Goal: Transaction & Acquisition: Purchase product/service

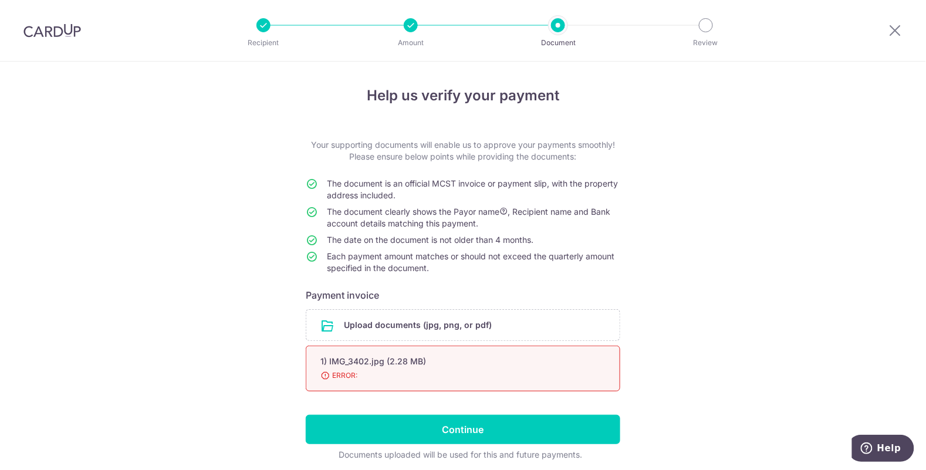
click at [513, 378] on span "ERROR:" at bounding box center [448, 376] width 257 height 12
click at [439, 361] on div "1) IMG_3402.jpg (2.28 MB)" at bounding box center [448, 361] width 257 height 12
click at [369, 370] on span "ERROR:" at bounding box center [448, 376] width 257 height 12
click at [480, 323] on input "file" at bounding box center [462, 325] width 313 height 31
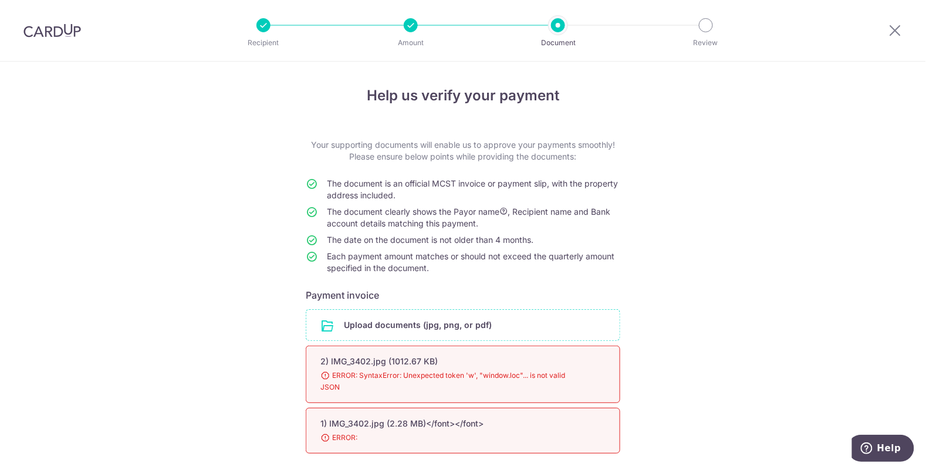
click at [575, 360] on div "2) IMG_3402.jpg (1012.67 KB)" at bounding box center [448, 361] width 257 height 12
click at [561, 433] on span "ERROR:" at bounding box center [448, 438] width 257 height 12
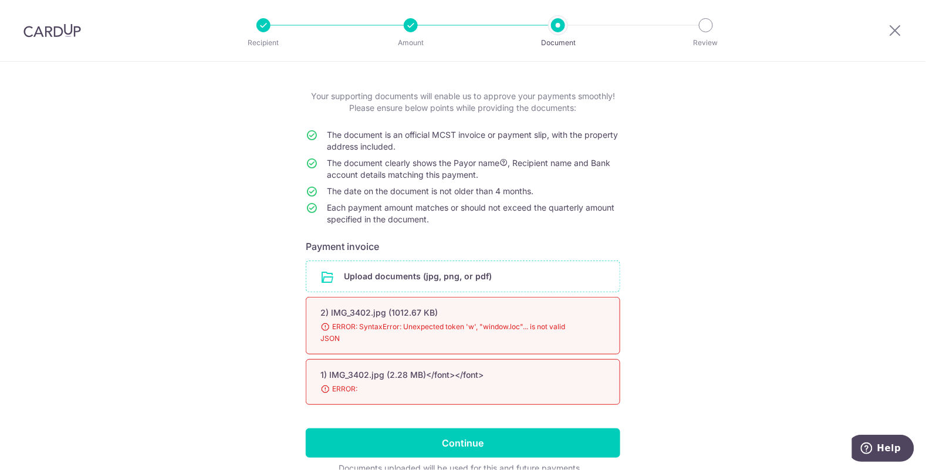
scroll to position [49, 0]
click at [670, 293] on div "Help us verify your payment Your supporting documents will enable us to approve…" at bounding box center [463, 271] width 926 height 516
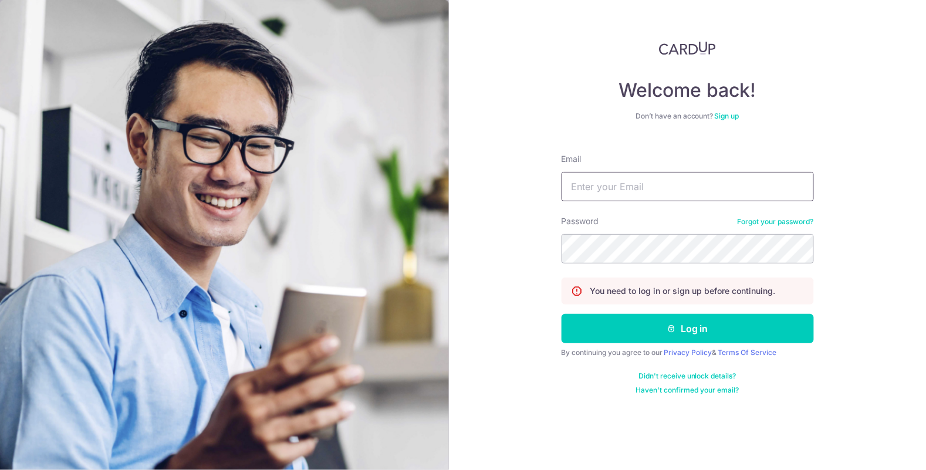
type input "[EMAIL_ADDRESS][DOMAIN_NAME]"
click at [561, 314] on button "Log in" at bounding box center [687, 328] width 252 height 29
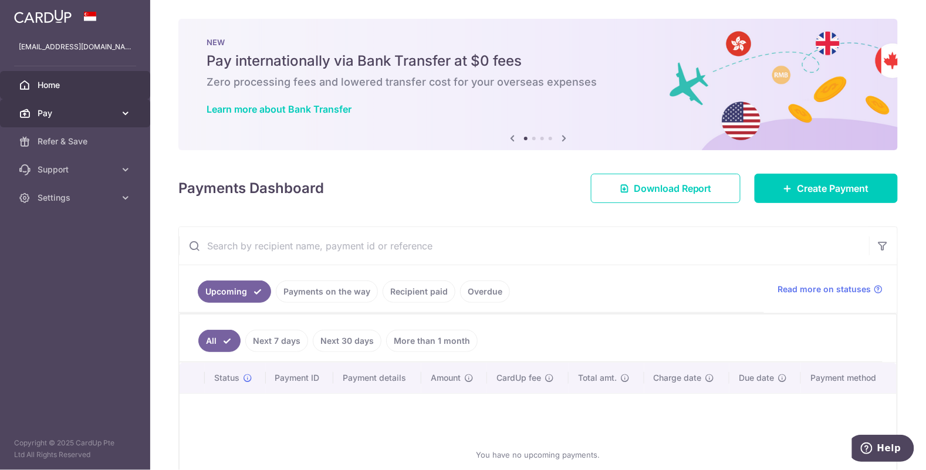
click at [117, 123] on link "Pay" at bounding box center [75, 113] width 150 height 28
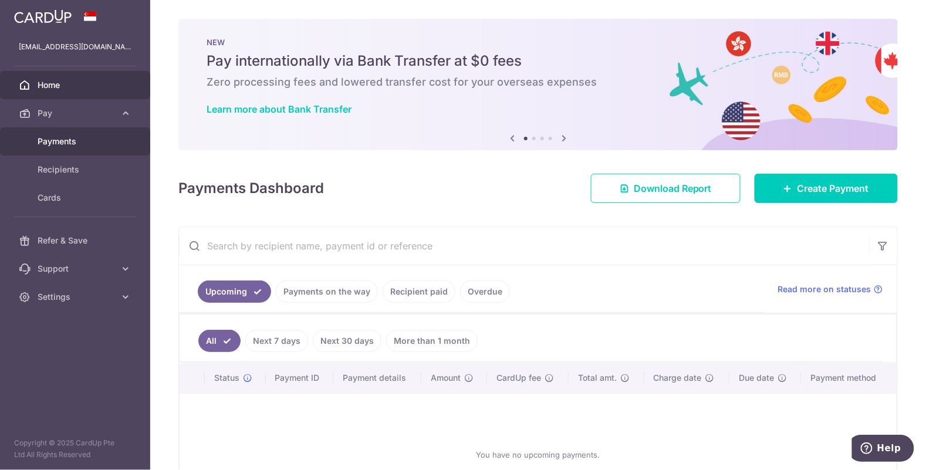
click at [97, 143] on span "Payments" at bounding box center [76, 141] width 77 height 12
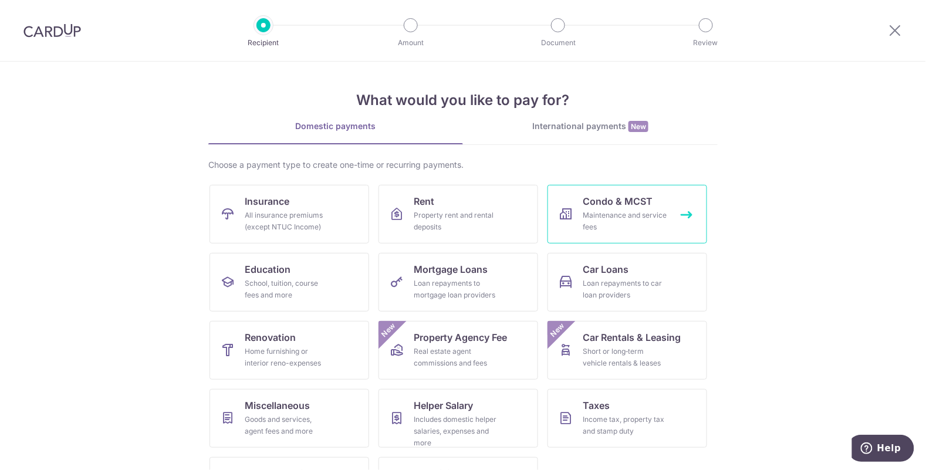
click at [594, 215] on div "Maintenance and service fees" at bounding box center [624, 220] width 84 height 23
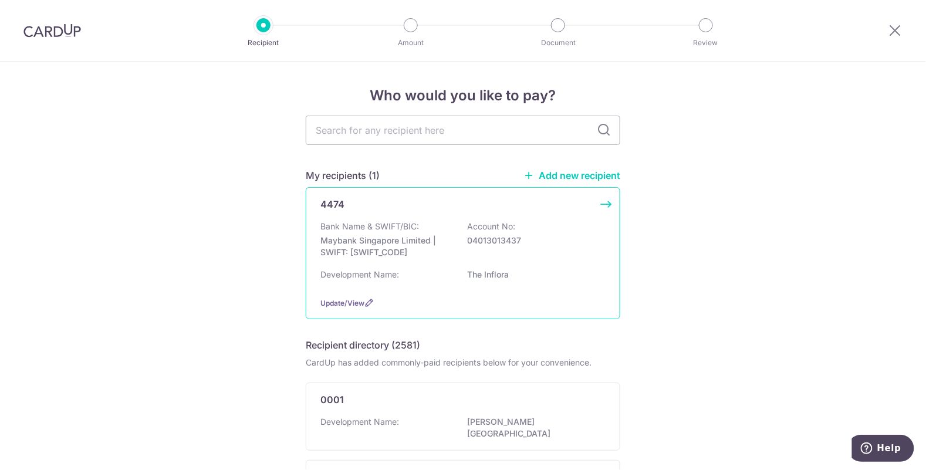
click at [418, 208] on div "4474" at bounding box center [455, 204] width 271 height 14
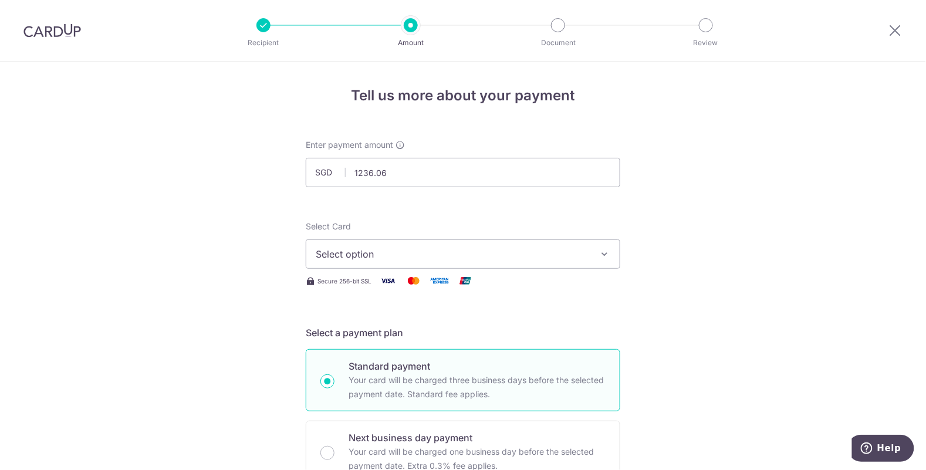
click at [545, 256] on span "Select option" at bounding box center [452, 254] width 273 height 14
type input "1,236.06"
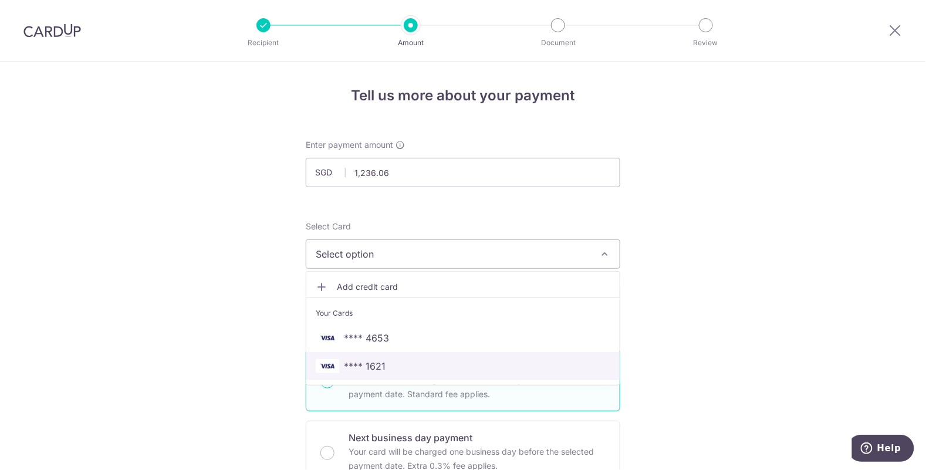
click at [394, 372] on link "**** 1621" at bounding box center [462, 366] width 313 height 28
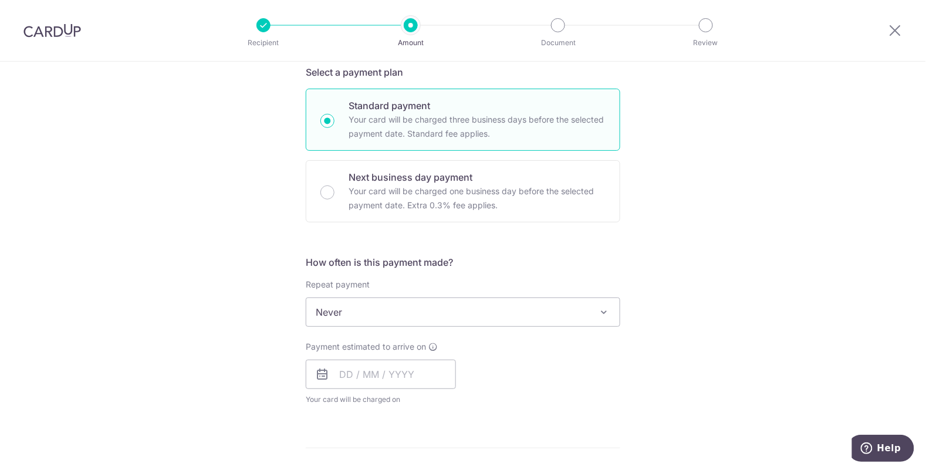
scroll to position [264, 0]
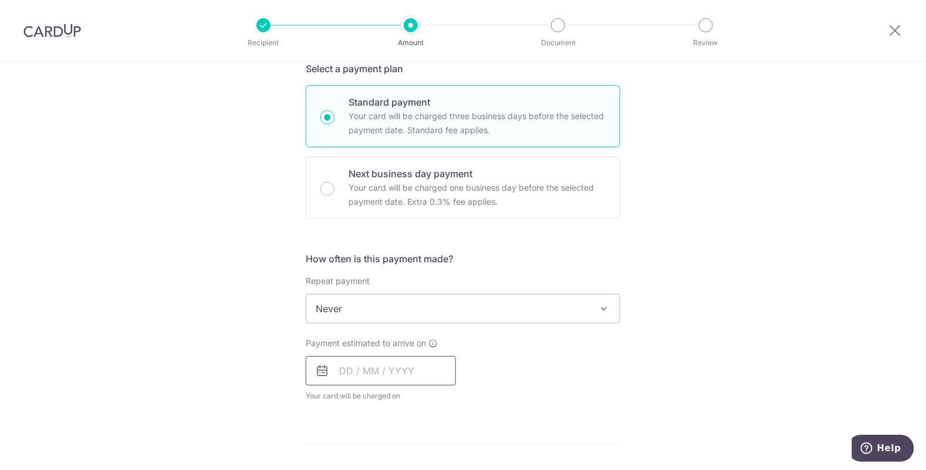
click at [408, 371] on input "text" at bounding box center [381, 370] width 150 height 29
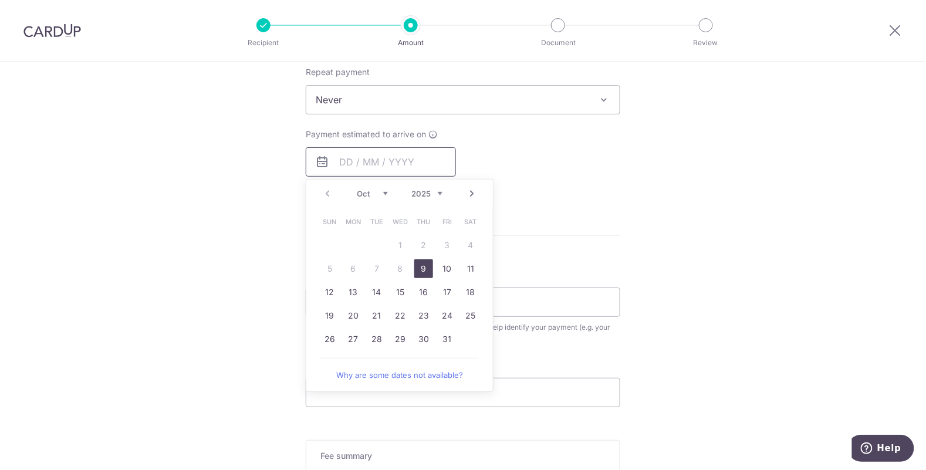
scroll to position [475, 0]
click at [666, 355] on div "Tell us more about your payment Enter payment amount SGD 1,236.06 1236.06 Selec…" at bounding box center [463, 117] width 926 height 1061
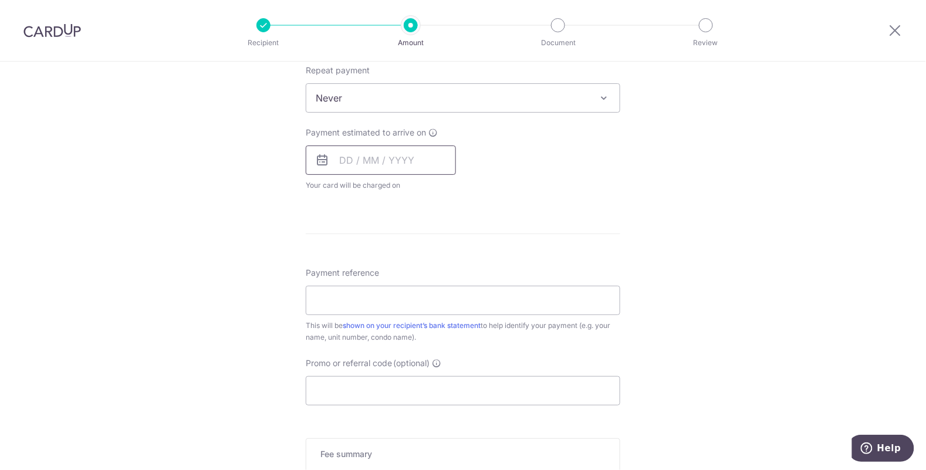
click at [418, 161] on input "text" at bounding box center [381, 159] width 150 height 29
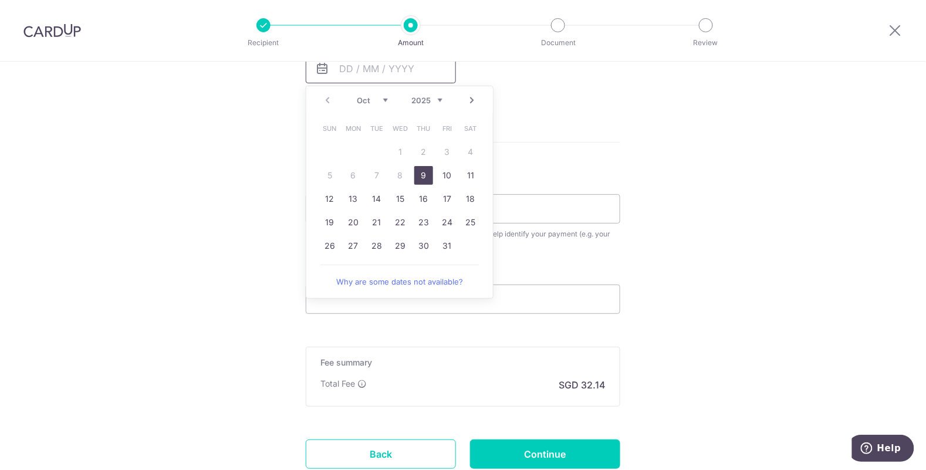
scroll to position [567, 0]
click at [423, 174] on link "9" at bounding box center [423, 174] width 19 height 19
type input "[DATE]"
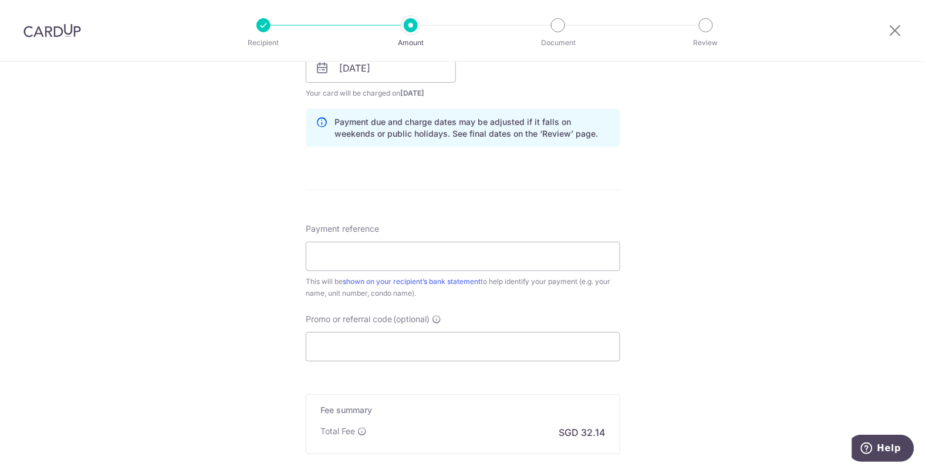
click at [423, 172] on form "Enter payment amount SGD 1,236.06 1236.06 Select Card **** 1621 Add credit card…" at bounding box center [463, 60] width 314 height 977
click at [524, 256] on input "Payment reference" at bounding box center [463, 256] width 314 height 29
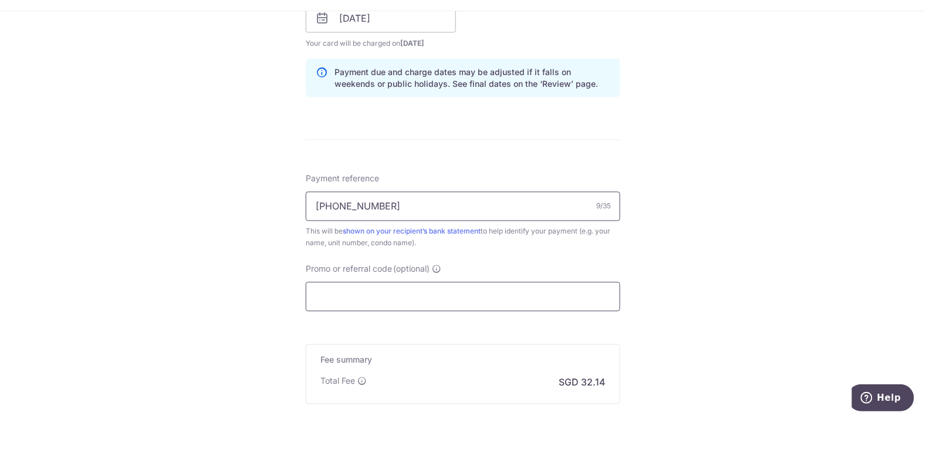
type input "063-06-37"
click at [328, 348] on input "Promo or referral code (optional)" at bounding box center [463, 346] width 314 height 29
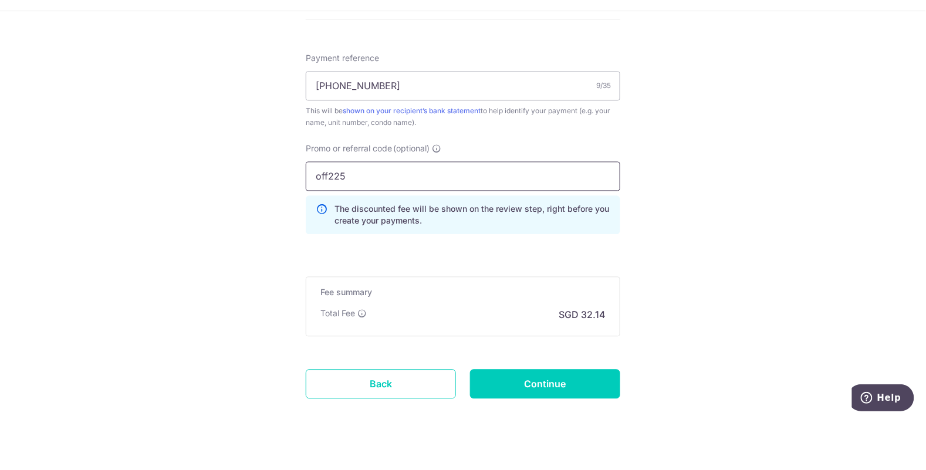
scroll to position [693, 0]
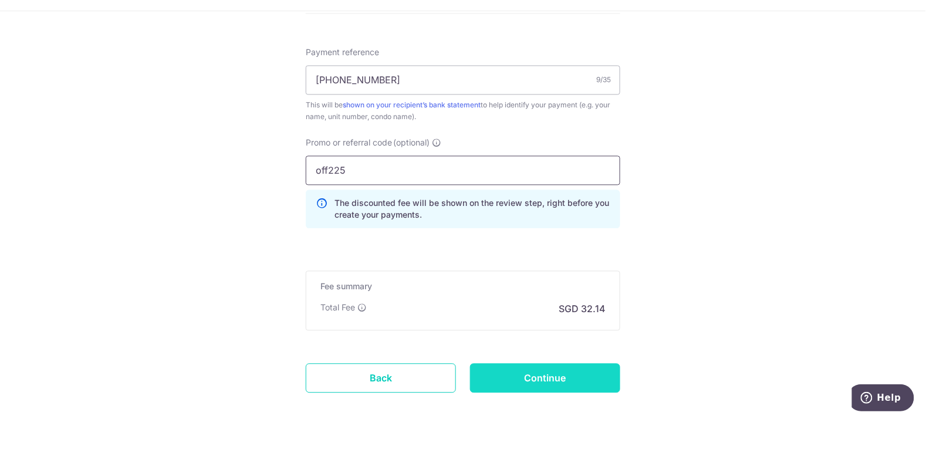
type input "off225"
click at [580, 422] on input "Continue" at bounding box center [545, 428] width 150 height 29
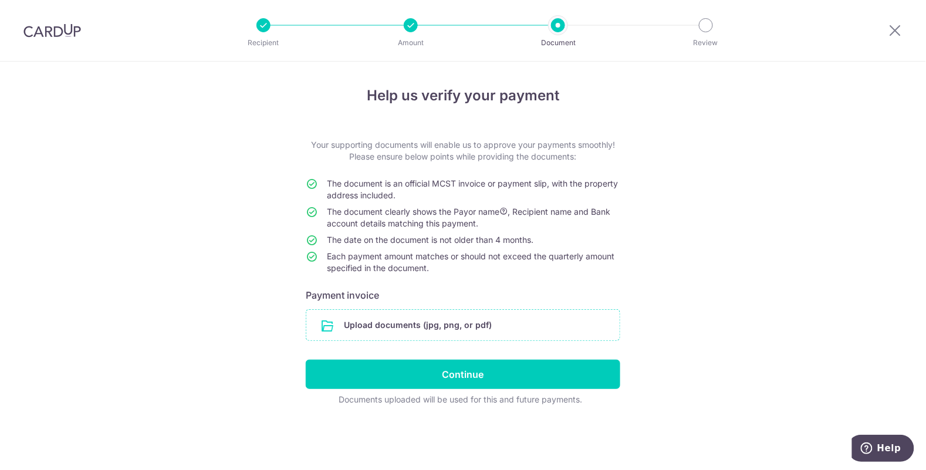
click at [539, 326] on input "file" at bounding box center [462, 325] width 313 height 31
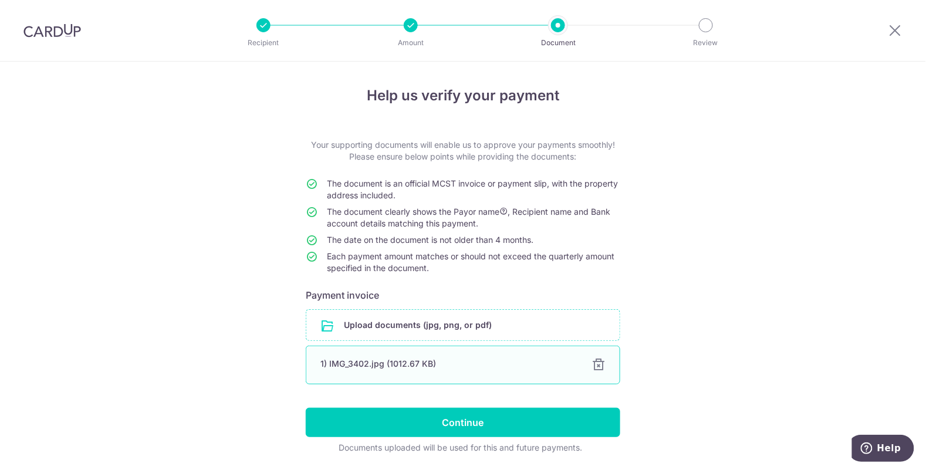
click at [401, 357] on div "1) IMG_3402.jpg (1012.67 KB) 100%" at bounding box center [463, 364] width 314 height 39
click at [364, 366] on div "1) IMG_3402.jpg (1012.67 KB)" at bounding box center [448, 364] width 257 height 12
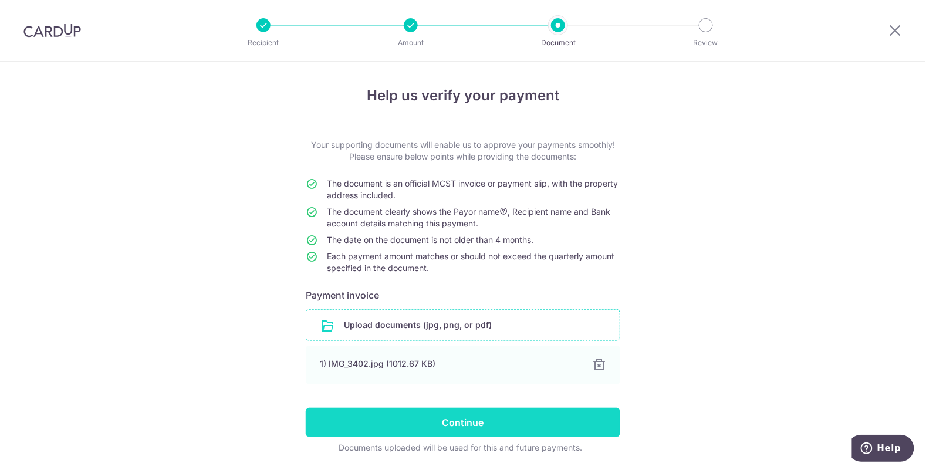
click at [404, 421] on input "Continue" at bounding box center [463, 422] width 314 height 29
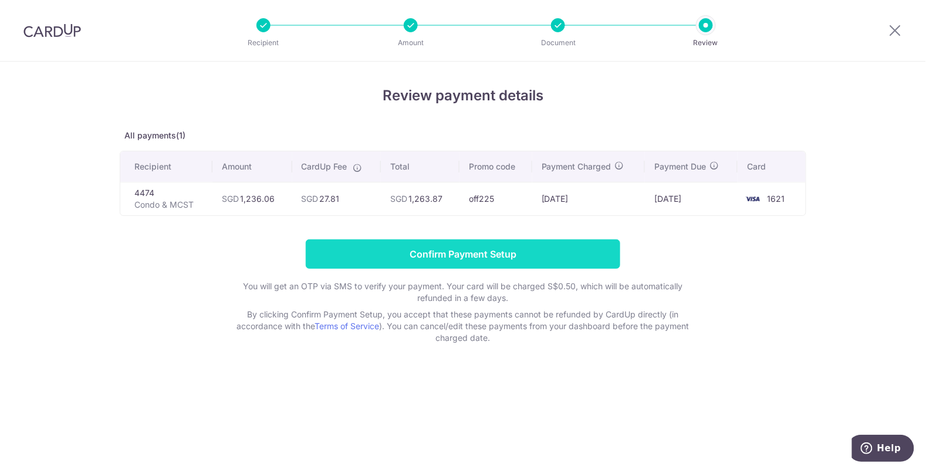
click at [409, 256] on input "Confirm Payment Setup" at bounding box center [463, 253] width 314 height 29
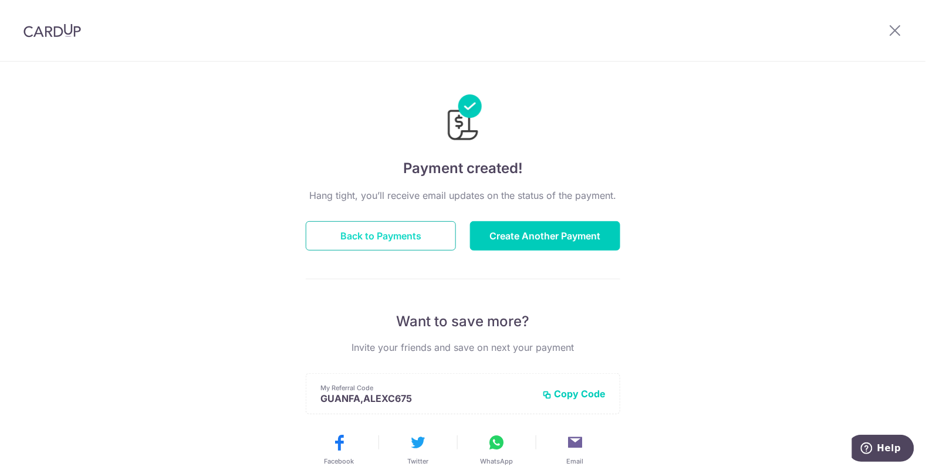
click at [355, 233] on button "Back to Payments" at bounding box center [381, 235] width 150 height 29
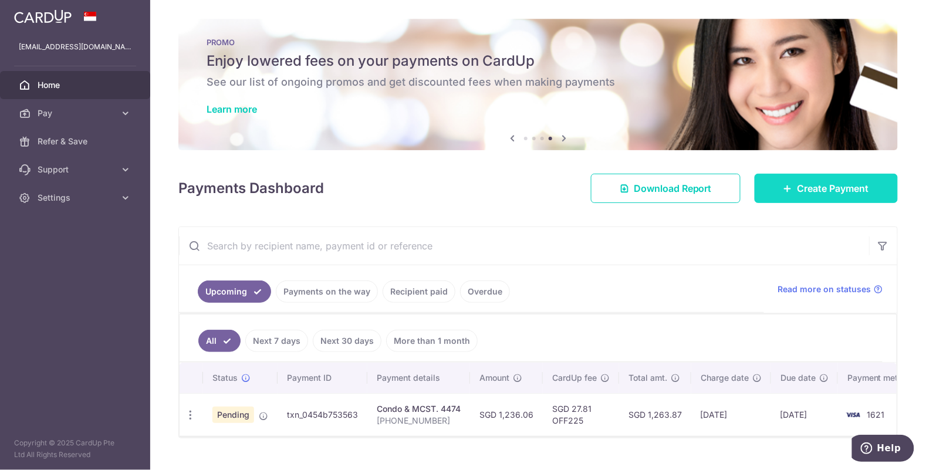
click at [832, 184] on span "Create Payment" at bounding box center [833, 188] width 72 height 14
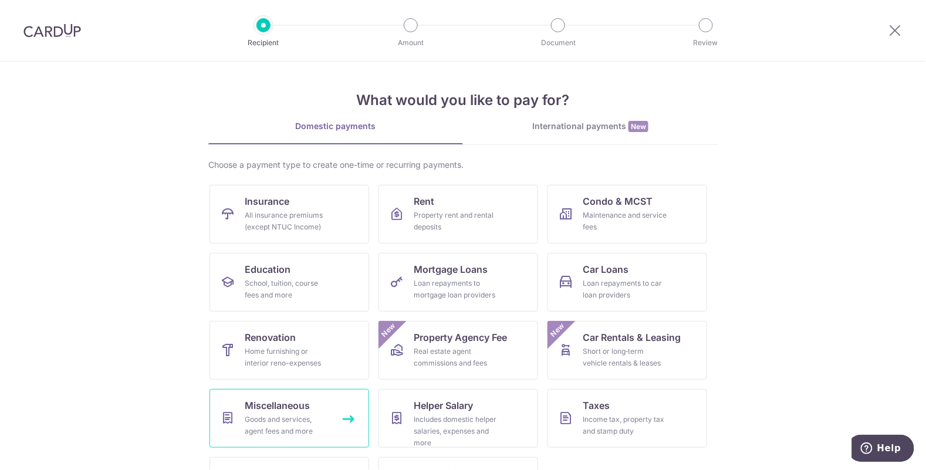
click at [306, 421] on div "Goods and services, agent fees and more" at bounding box center [287, 425] width 84 height 23
click at [299, 466] on span "Season Parking" at bounding box center [280, 473] width 70 height 14
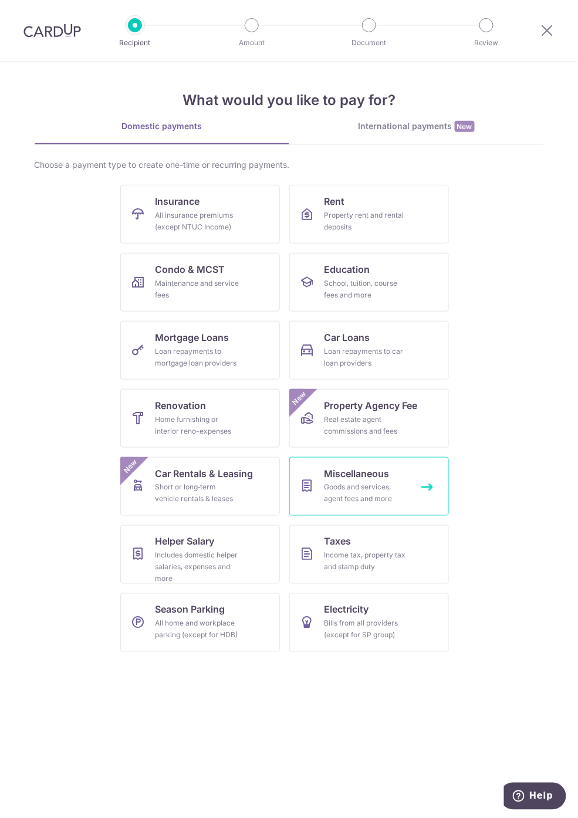
click at [421, 469] on link "Miscellaneous Goods and services, agent fees and more" at bounding box center [369, 486] width 160 height 59
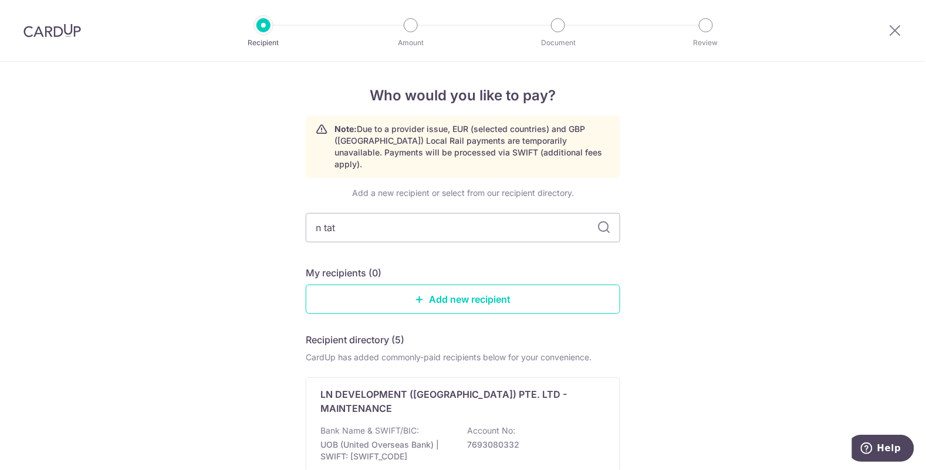
type input "n ta"
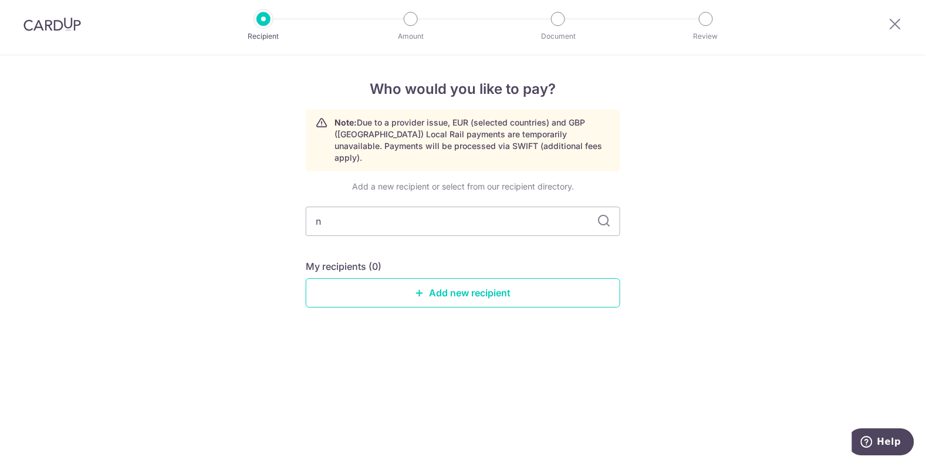
type input "n"
type input "hi"
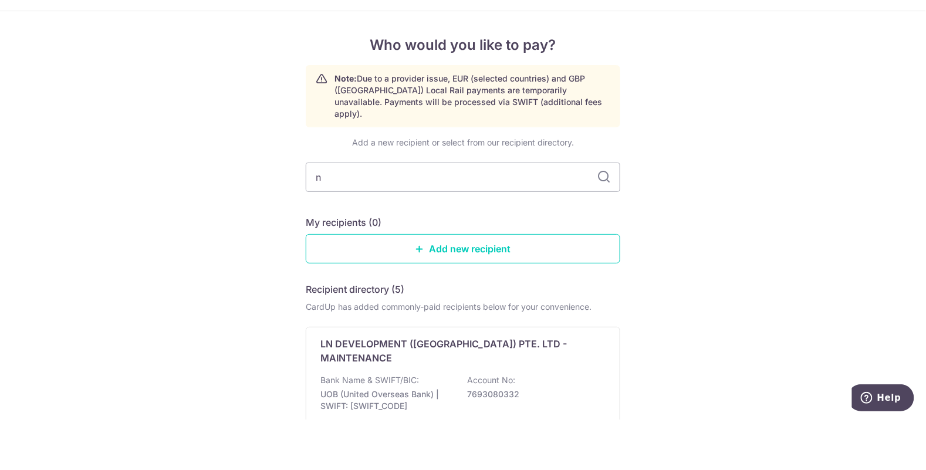
type input "n"
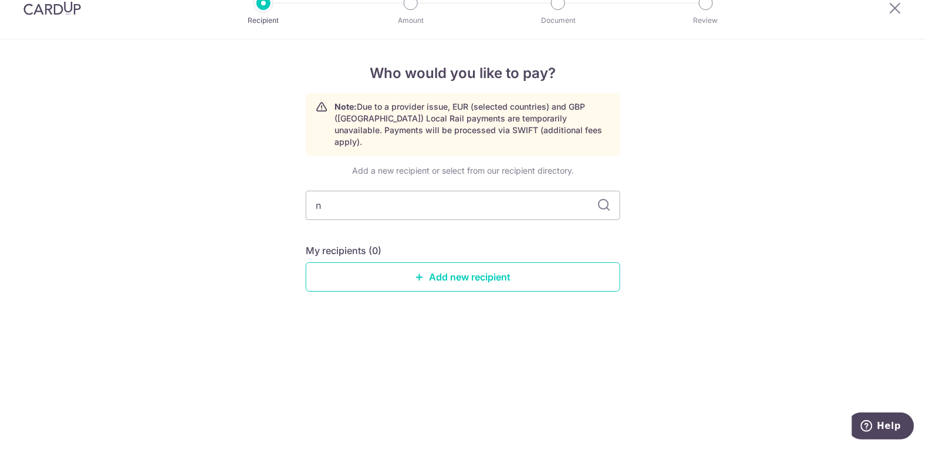
type input "n"
type input "h"
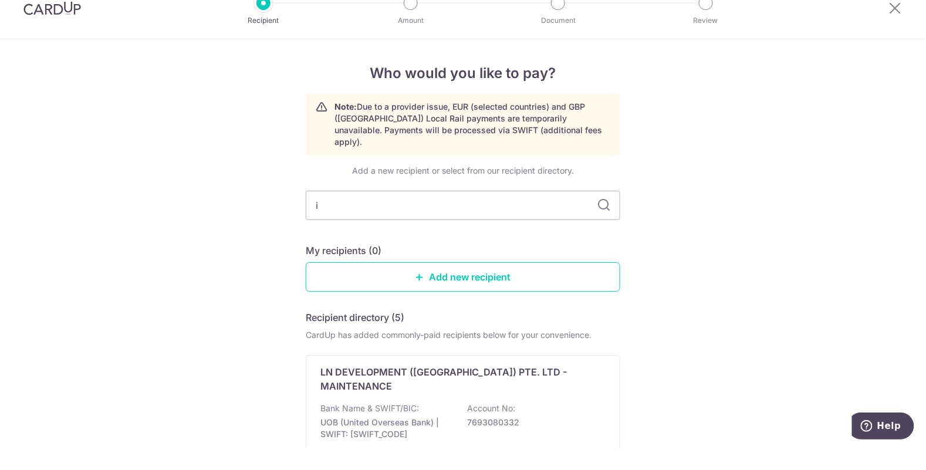
type input "in"
type input "Hin [PERSON_NAME]"
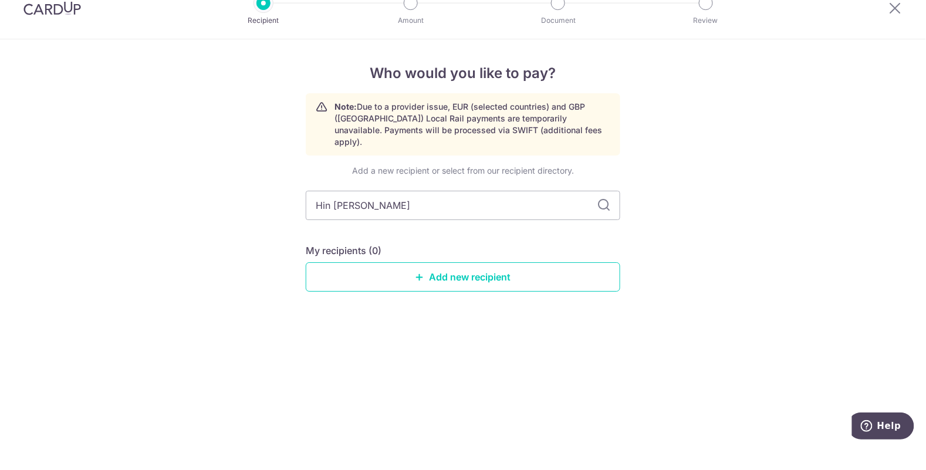
click at [577, 185] on div "Who would you like to pay? Note: Due to a provider issue, EUR (selected countri…" at bounding box center [463, 266] width 926 height 408
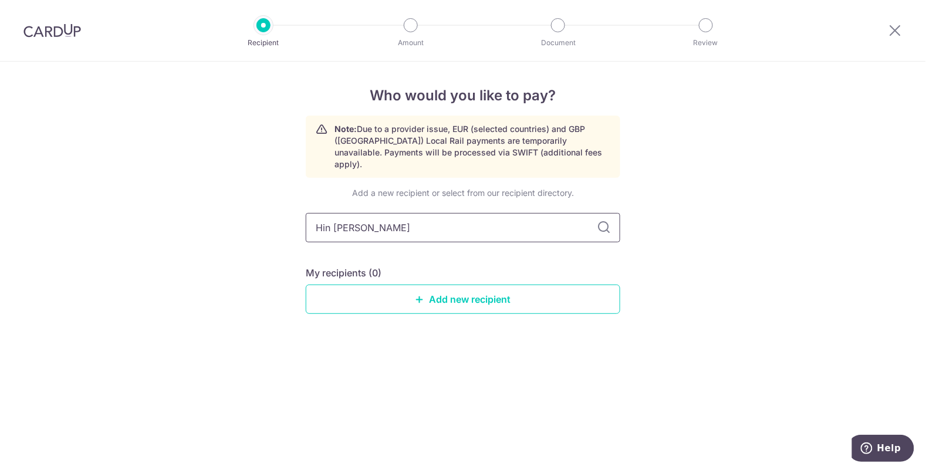
click at [577, 225] on input "Hin tat agustine" at bounding box center [463, 227] width 314 height 29
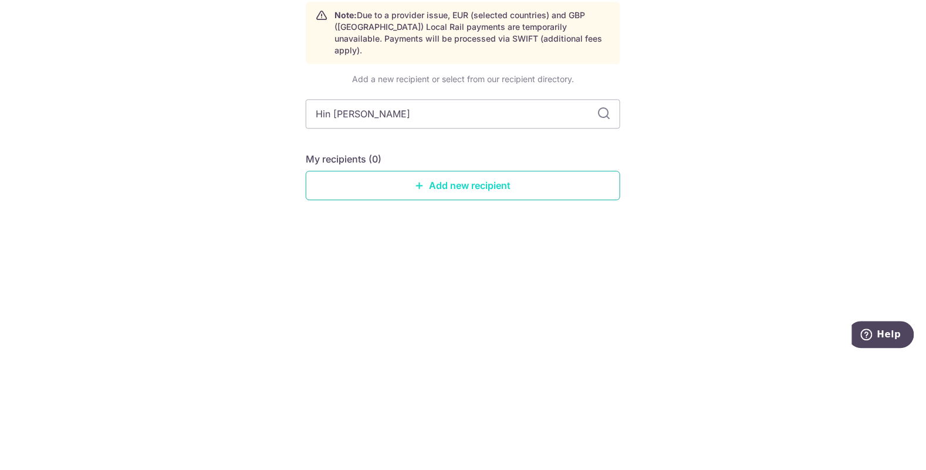
click at [500, 294] on link "Add new recipient" at bounding box center [463, 298] width 314 height 29
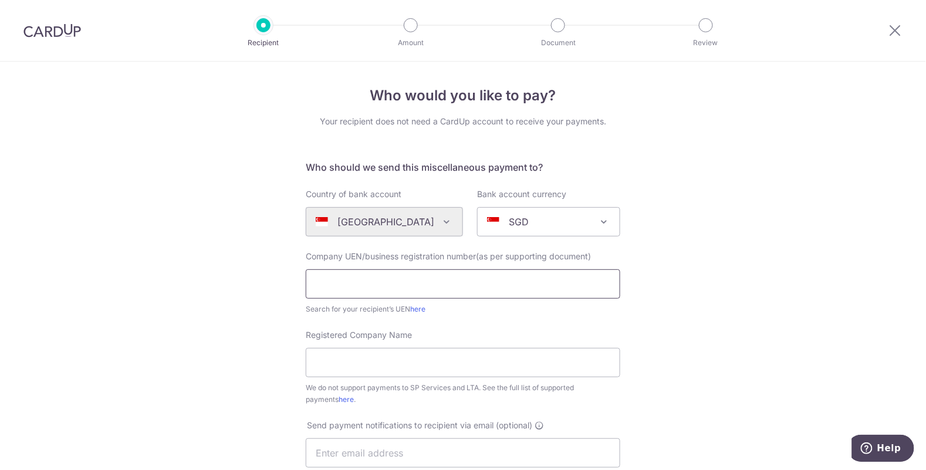
click at [523, 285] on input "text" at bounding box center [463, 283] width 314 height 29
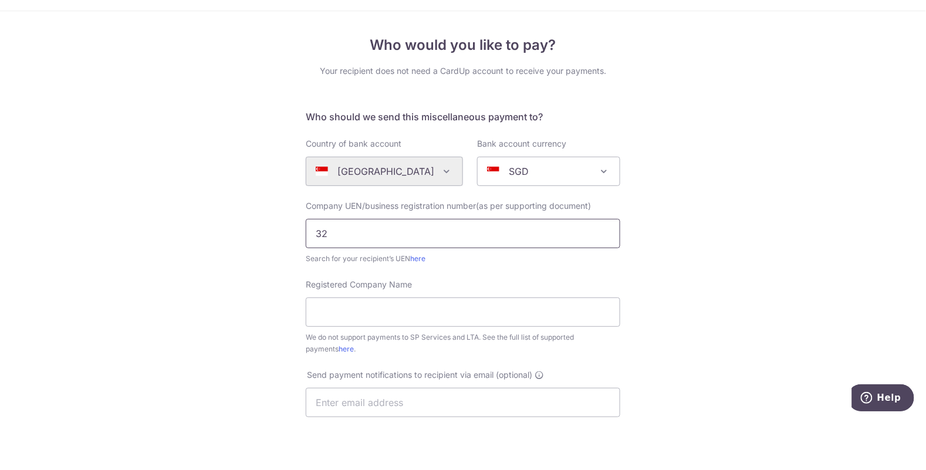
type input "3"
type input "53130863D"
click at [328, 368] on input "Registered Company Name" at bounding box center [463, 362] width 314 height 29
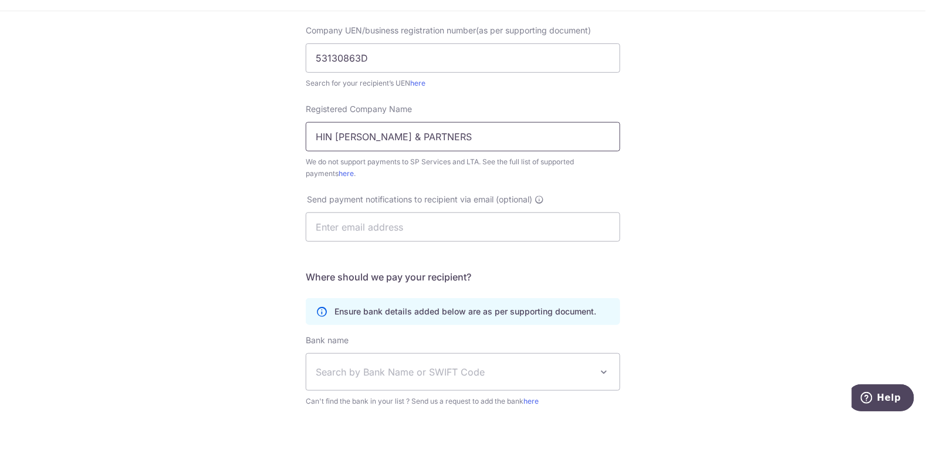
scroll to position [173, 0]
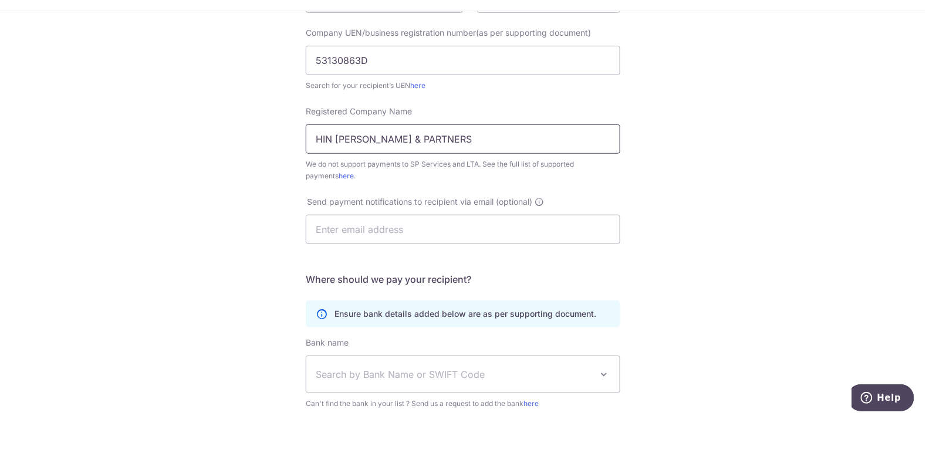
type input "HIN TAT AGUSTINE & PARTNERS"
click at [540, 256] on icon at bounding box center [538, 252] width 9 height 9
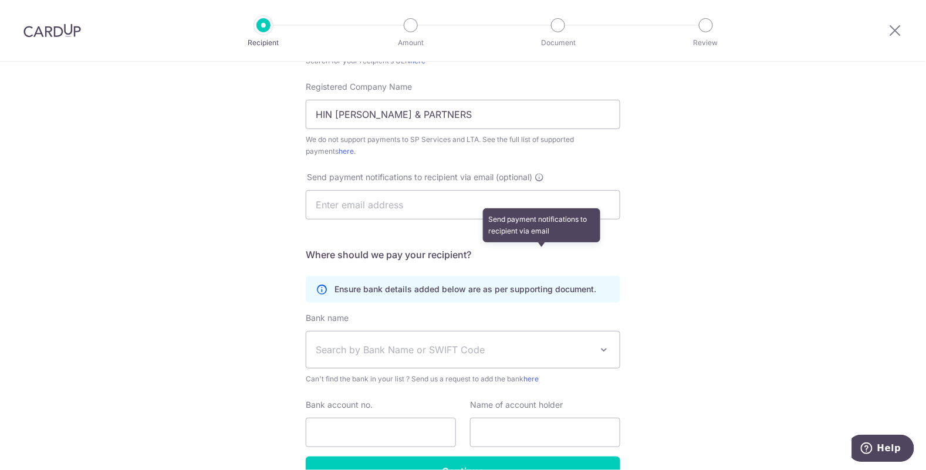
scroll to position [261, 0]
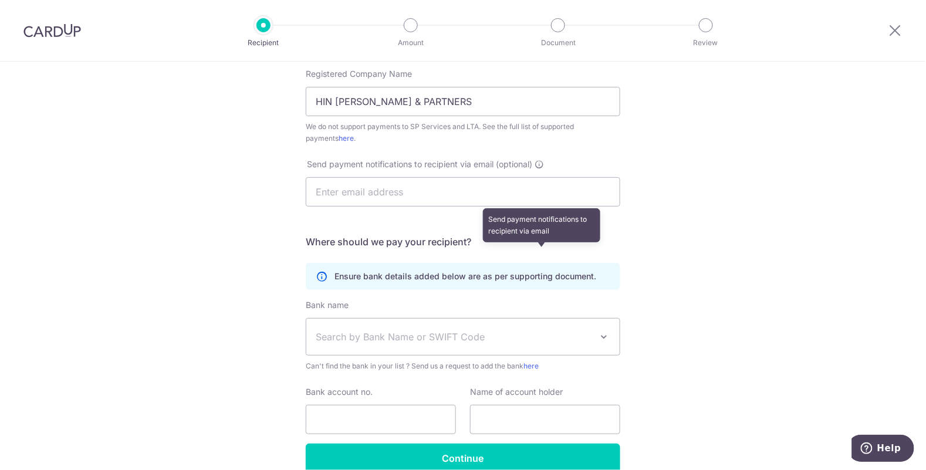
click at [525, 337] on span "Search by Bank Name or SWIFT Code" at bounding box center [454, 337] width 276 height 14
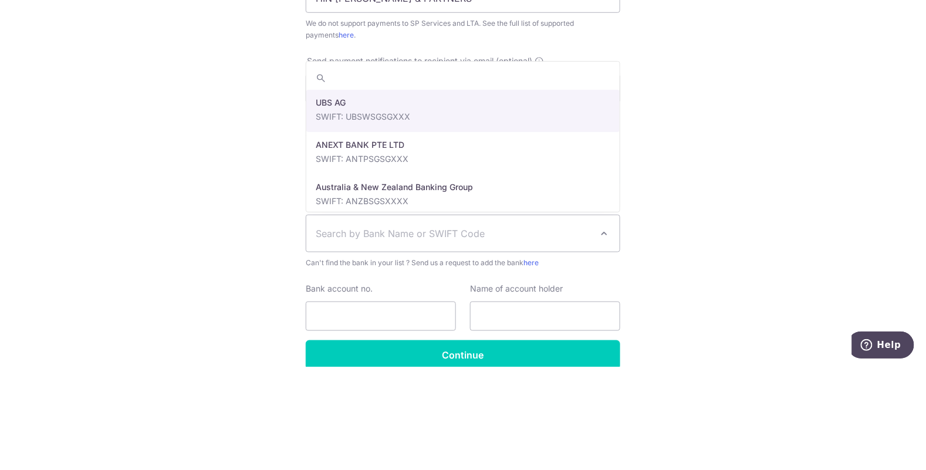
click at [577, 264] on div "Who would you like to pay? Your recipient does not need a CardUp account to rec…" at bounding box center [463, 164] width 926 height 727
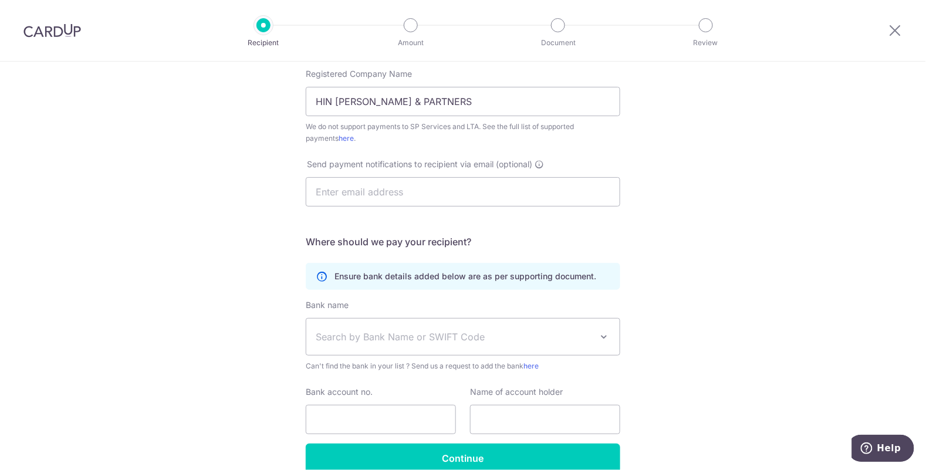
click at [455, 340] on span "Search by Bank Name or SWIFT Code" at bounding box center [454, 337] width 276 height 14
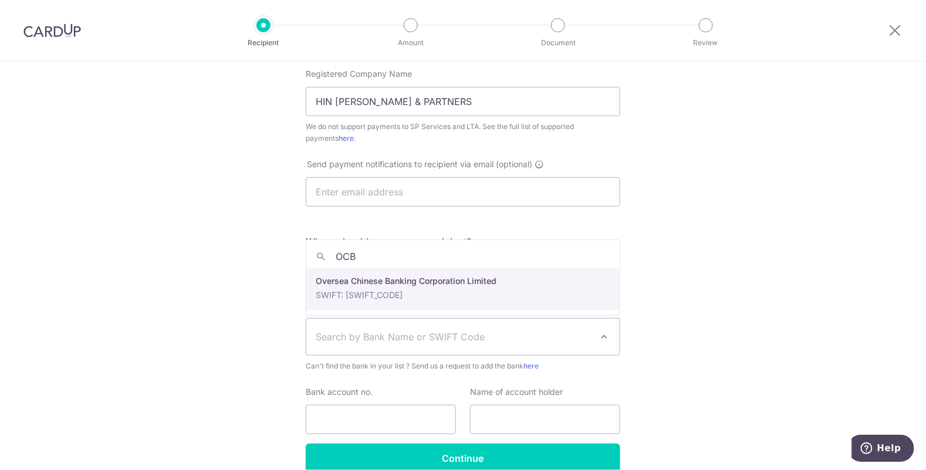
type input "OCBC"
select select "12"
click at [423, 281] on p "Ensure bank details added below are as per supporting document." at bounding box center [465, 276] width 262 height 12
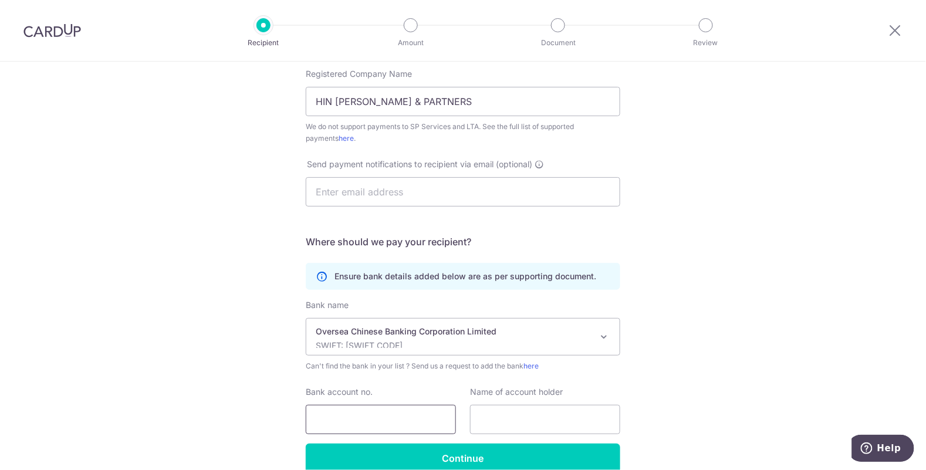
click at [409, 415] on input "Bank account no." at bounding box center [381, 419] width 150 height 29
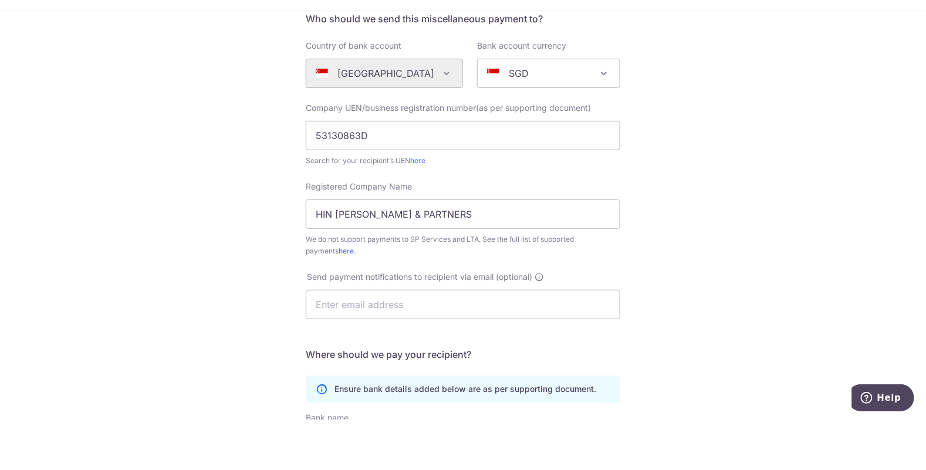
scroll to position [0, 0]
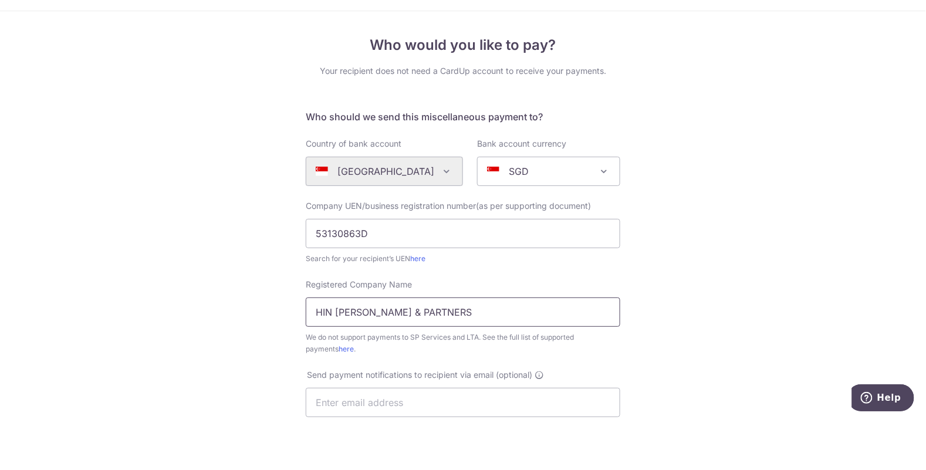
type input "501710453001"
click at [375, 362] on input "HIN TAT AGUSTINE & PARTNERS" at bounding box center [463, 362] width 314 height 29
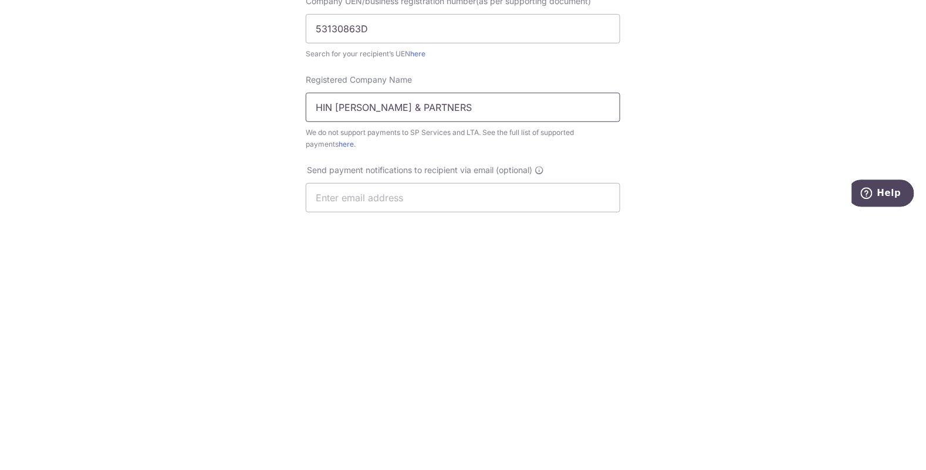
click at [386, 361] on input "HIN TAT AGUSTINE & PARTNERS" at bounding box center [463, 362] width 314 height 29
click at [385, 357] on input "HIN TAT AGUSTINE & PARTNERS" at bounding box center [463, 362] width 314 height 29
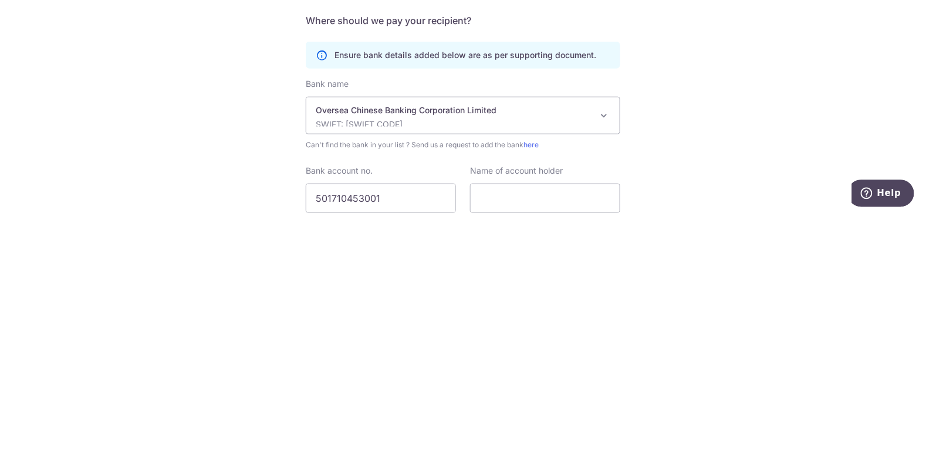
scroll to position [261, 0]
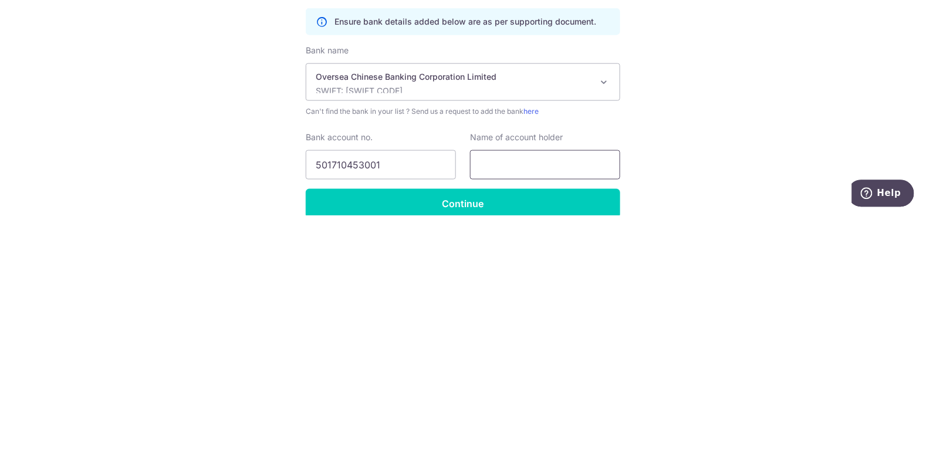
click at [569, 422] on input "text" at bounding box center [545, 419] width 150 height 29
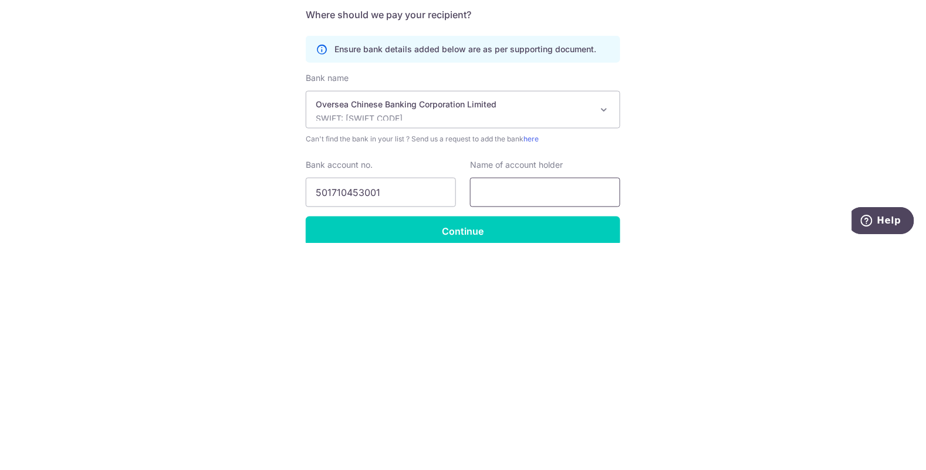
click at [525, 418] on input "text" at bounding box center [545, 419] width 150 height 29
click at [499, 422] on input "text" at bounding box center [545, 419] width 150 height 29
click at [501, 420] on input "text" at bounding box center [545, 419] width 150 height 29
click at [496, 421] on input "text" at bounding box center [545, 419] width 150 height 29
click at [495, 422] on input "text" at bounding box center [545, 419] width 150 height 29
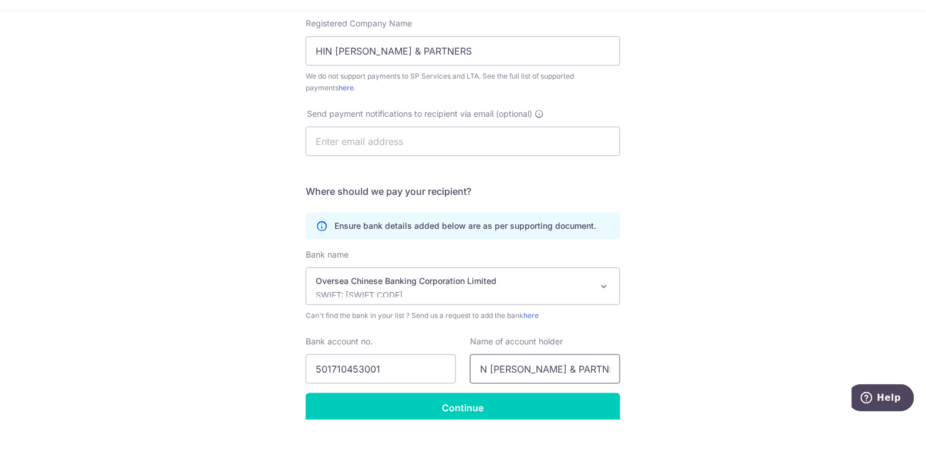
scroll to position [0, 15]
type input "HIN TAT AGUSTINE & PARTNERS"
click at [577, 375] on div "Who would you like to pay? Your recipient does not need a CardUp account to rec…" at bounding box center [463, 164] width 926 height 727
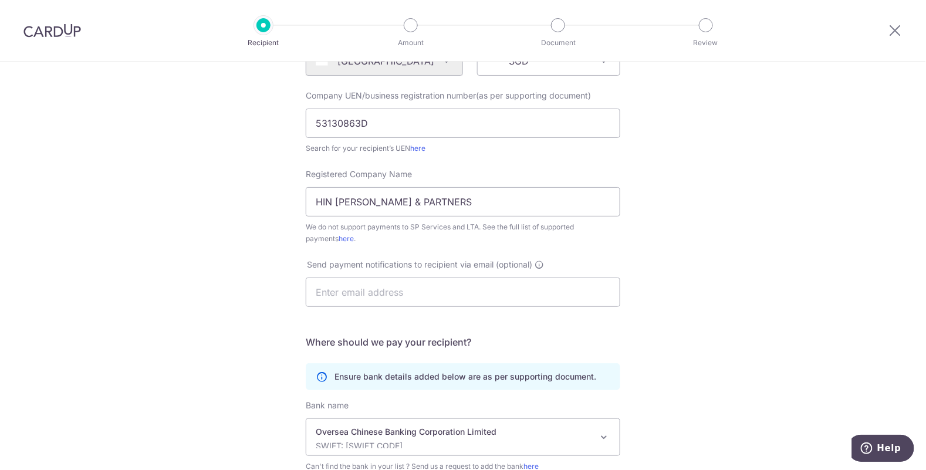
scroll to position [174, 0]
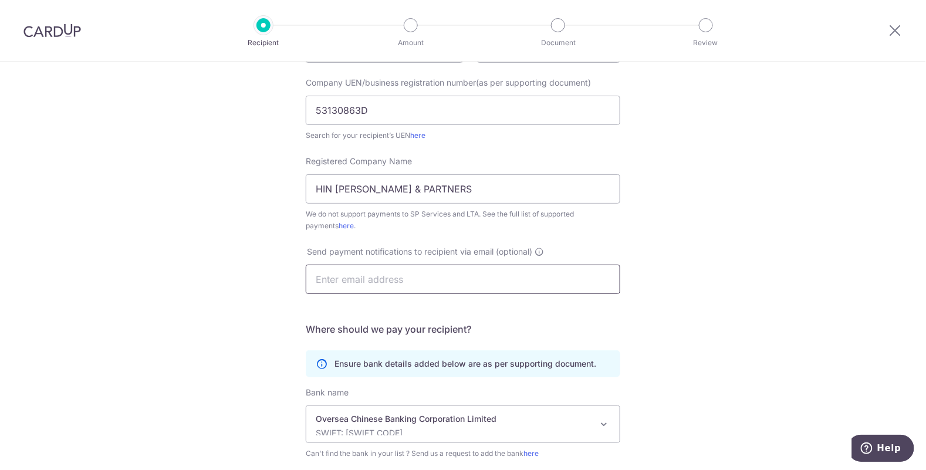
click at [507, 277] on input "text" at bounding box center [463, 279] width 314 height 29
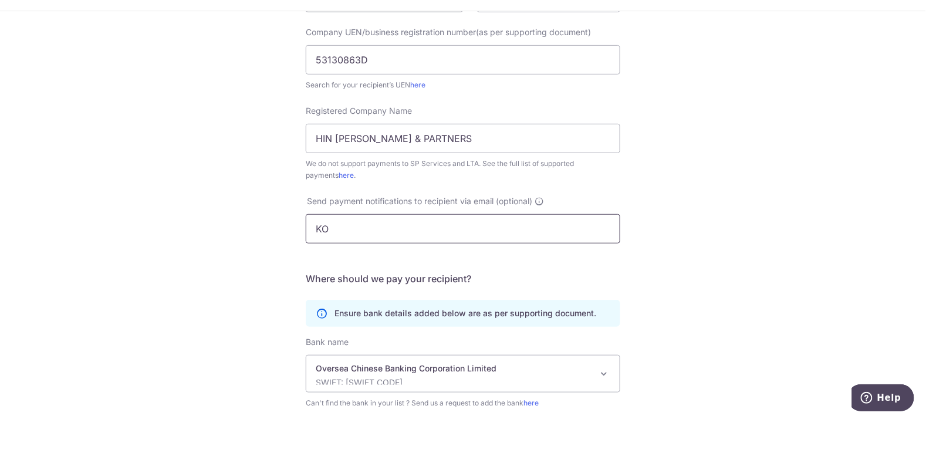
type input "K"
type input "[EMAIL_ADDRESS][DOMAIN_NAME]"
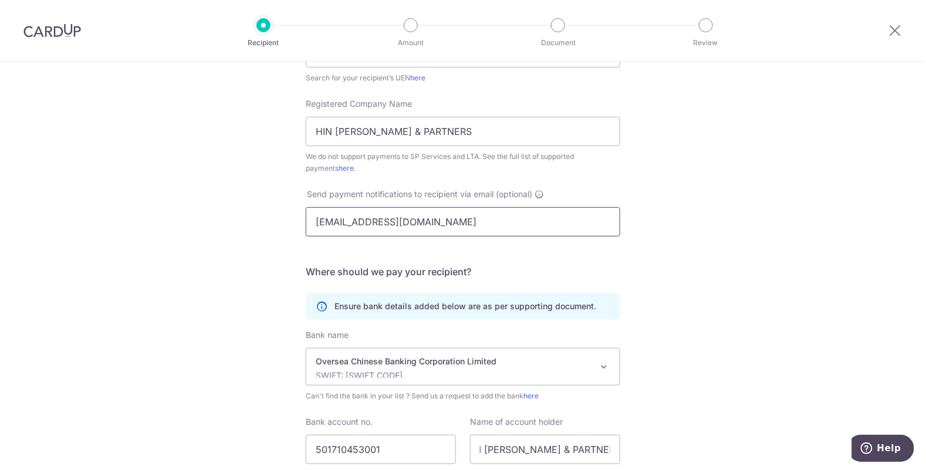
scroll to position [261, 0]
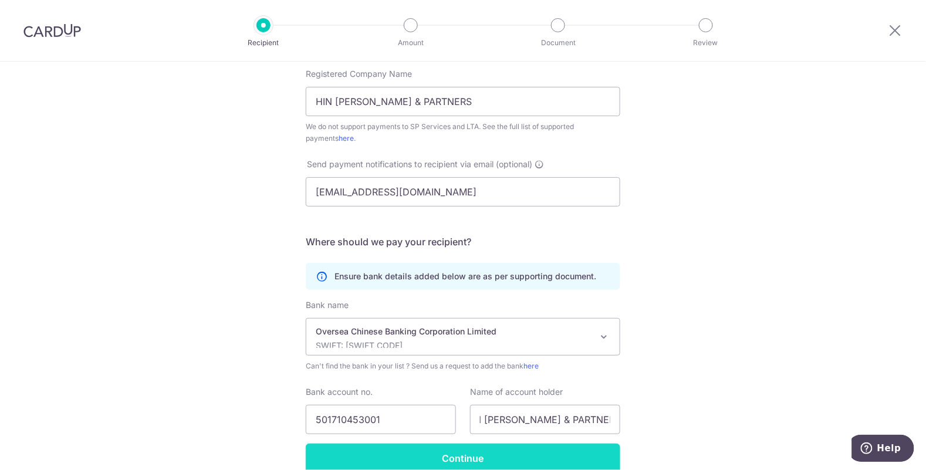
click at [514, 456] on input "Continue" at bounding box center [463, 457] width 314 height 29
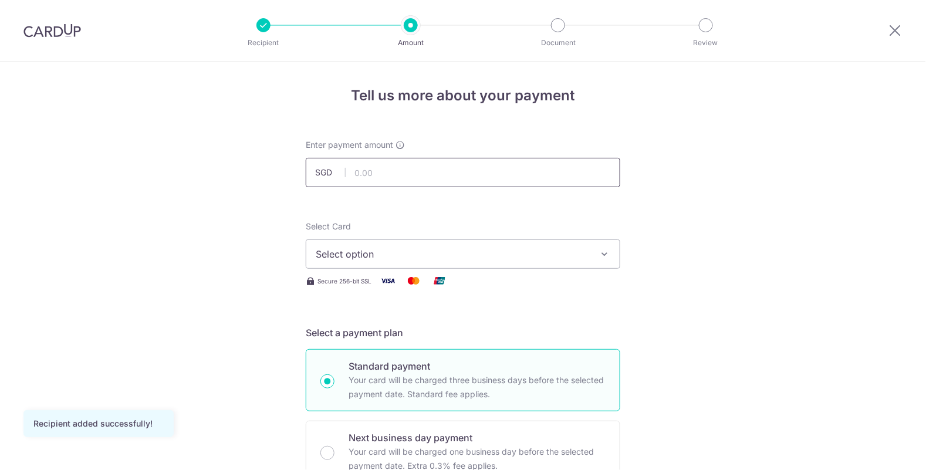
click at [418, 172] on input "text" at bounding box center [463, 172] width 314 height 29
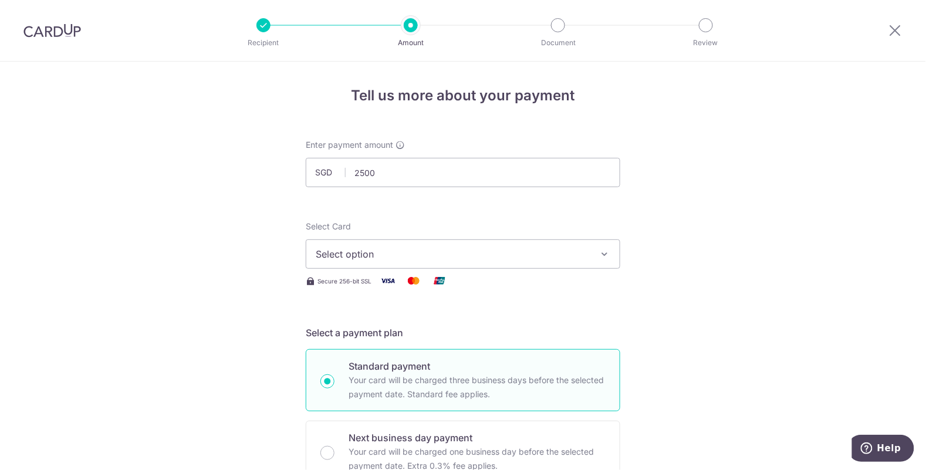
click at [601, 256] on icon "button" at bounding box center [604, 254] width 12 height 12
type input "2,500.00"
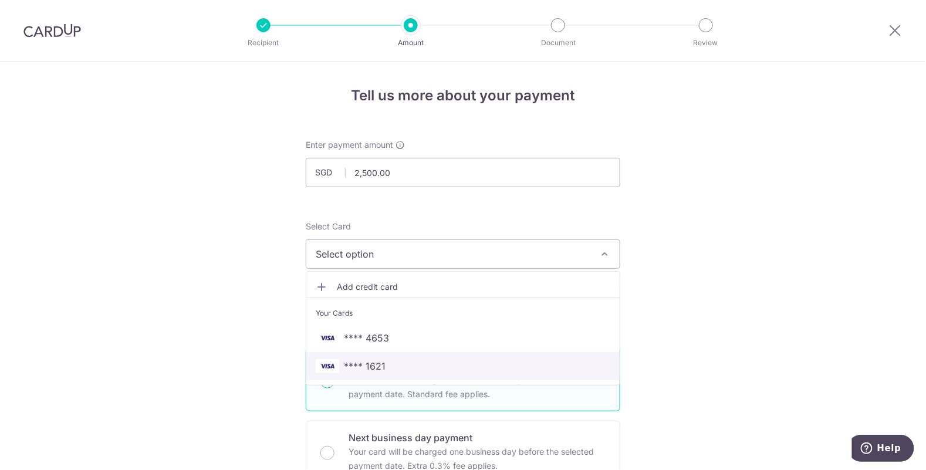
click at [384, 373] on link "**** 1621" at bounding box center [462, 366] width 313 height 28
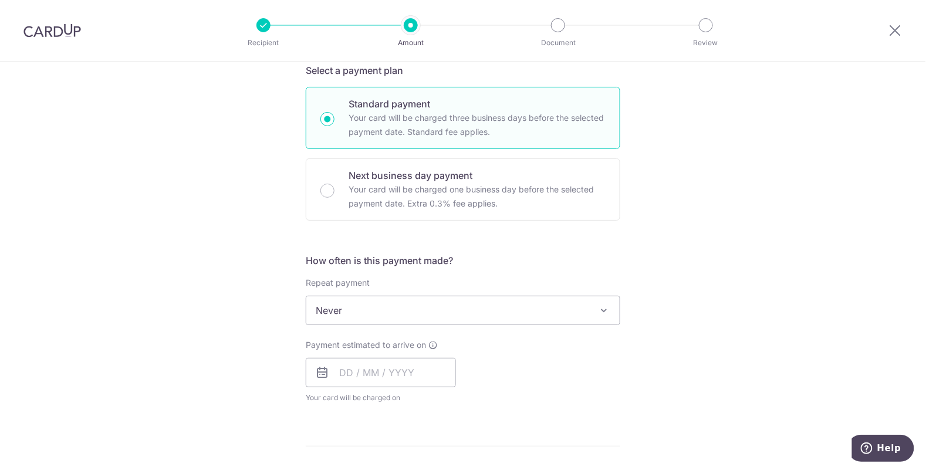
scroll to position [263, 0]
click at [423, 371] on input "text" at bounding box center [381, 371] width 150 height 29
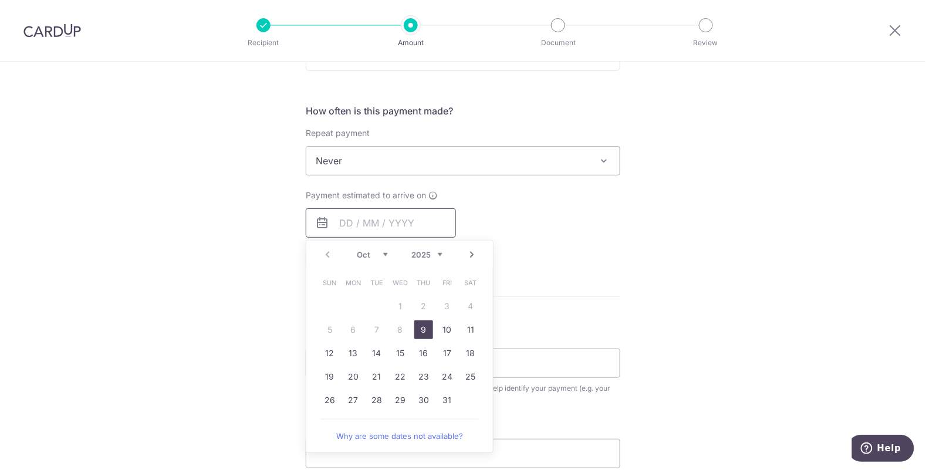
scroll to position [413, 0]
click at [423, 327] on link "9" at bounding box center [423, 328] width 19 height 19
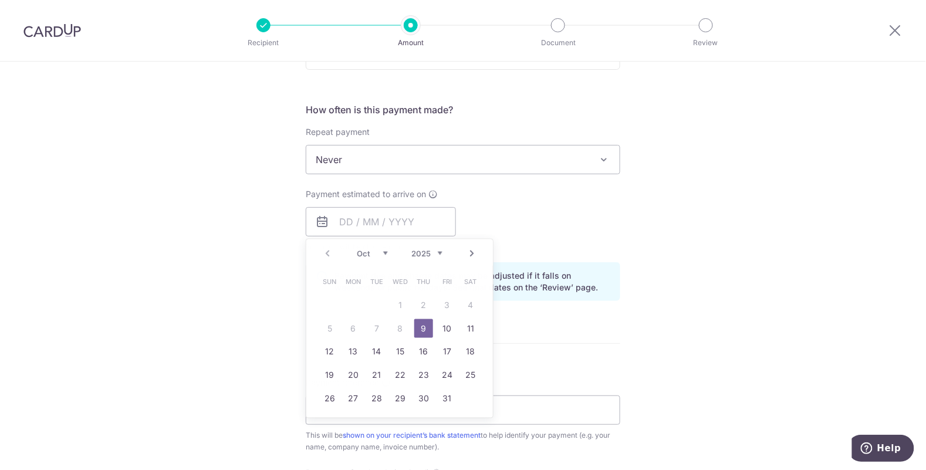
type input "[DATE]"
click at [581, 267] on form "Enter payment amount SGD 2,500.00 2500.00 Recipient added successfully! Select …" at bounding box center [463, 214] width 314 height 977
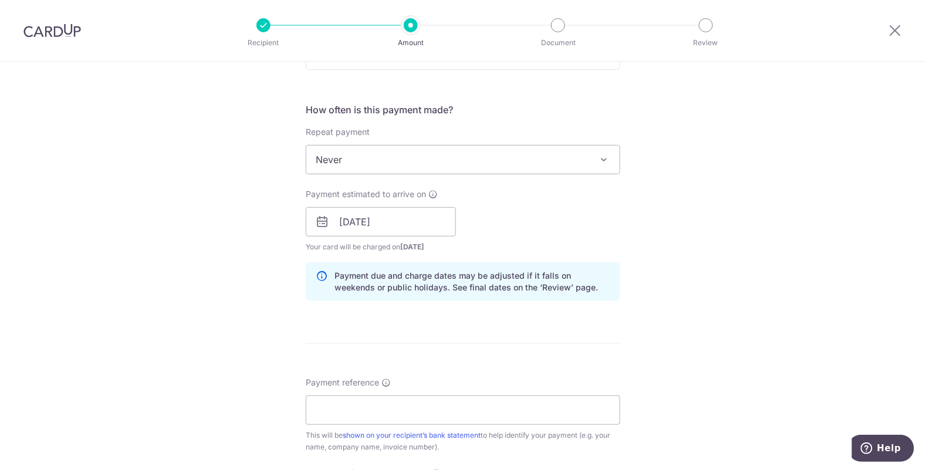
scroll to position [506, 0]
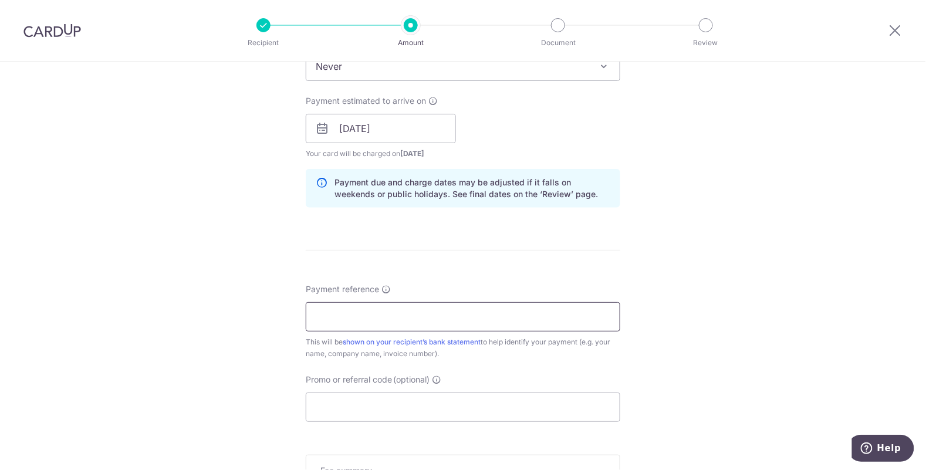
click at [552, 314] on input "Payment reference" at bounding box center [463, 316] width 314 height 29
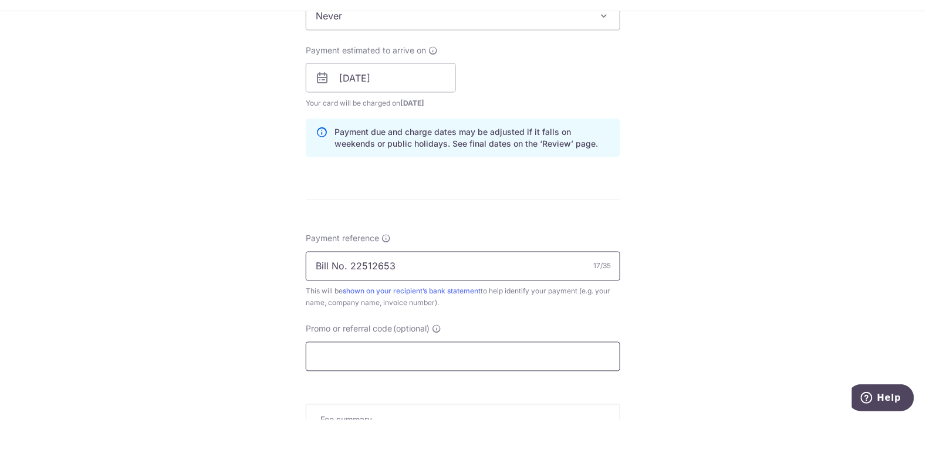
type input "Bill No. 22512653"
click at [544, 405] on input "Promo or referral code (optional)" at bounding box center [463, 406] width 314 height 29
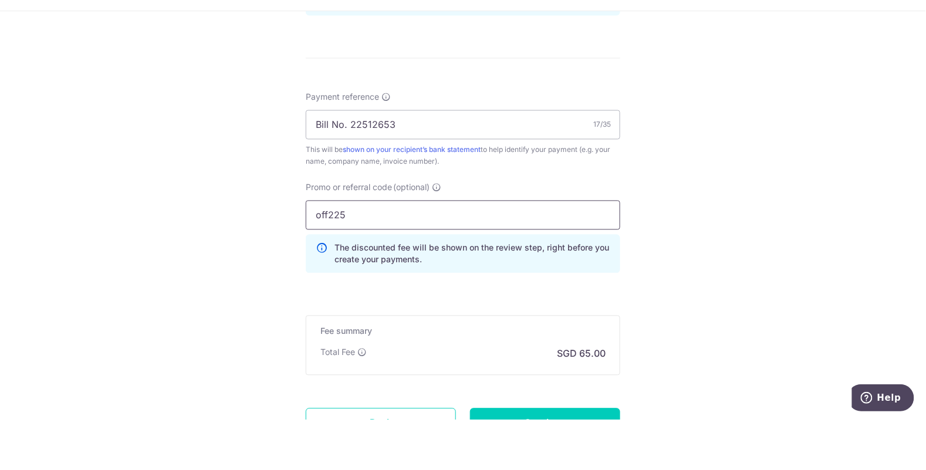
scroll to position [693, 0]
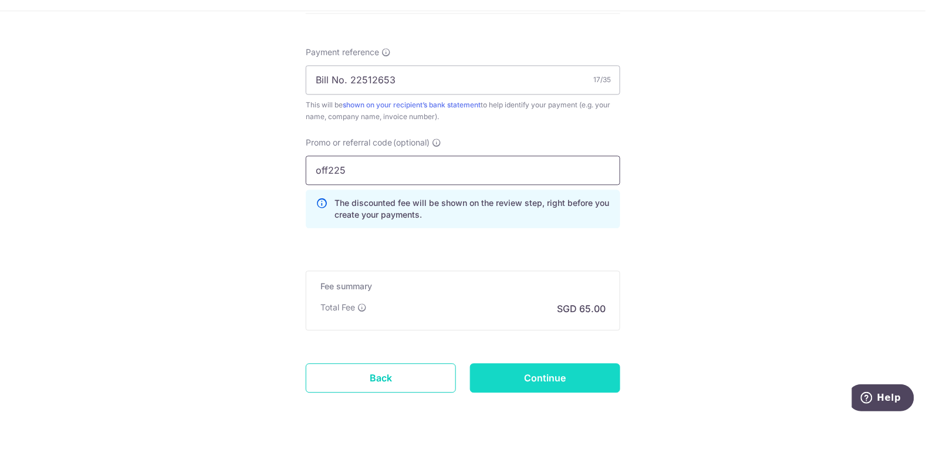
type input "off225"
click at [588, 429] on input "Continue" at bounding box center [545, 428] width 150 height 29
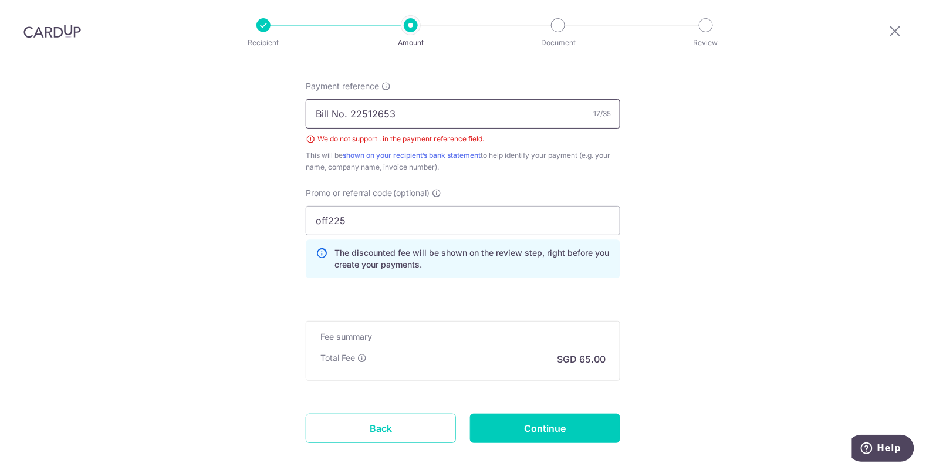
click at [348, 99] on input "Bill No. 22512653" at bounding box center [463, 113] width 314 height 29
type input "Bill No 22512653"
click at [577, 414] on input "Continue" at bounding box center [545, 428] width 150 height 29
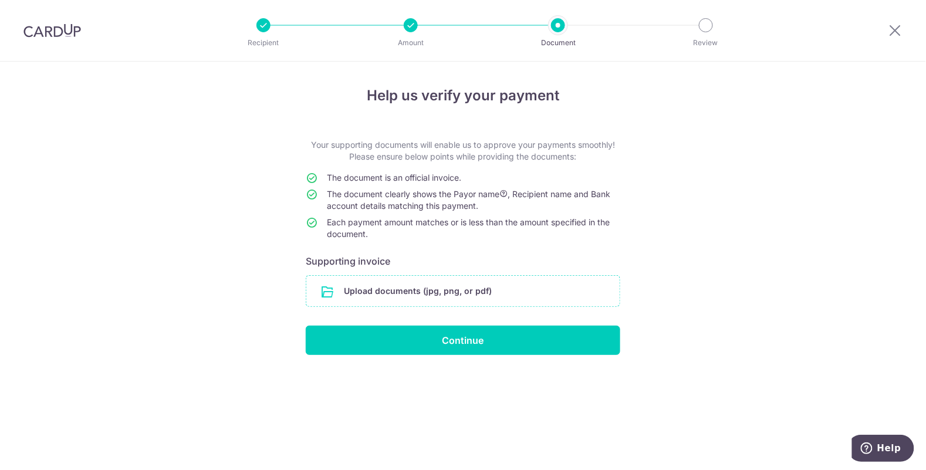
click at [497, 291] on input "file" at bounding box center [462, 291] width 313 height 31
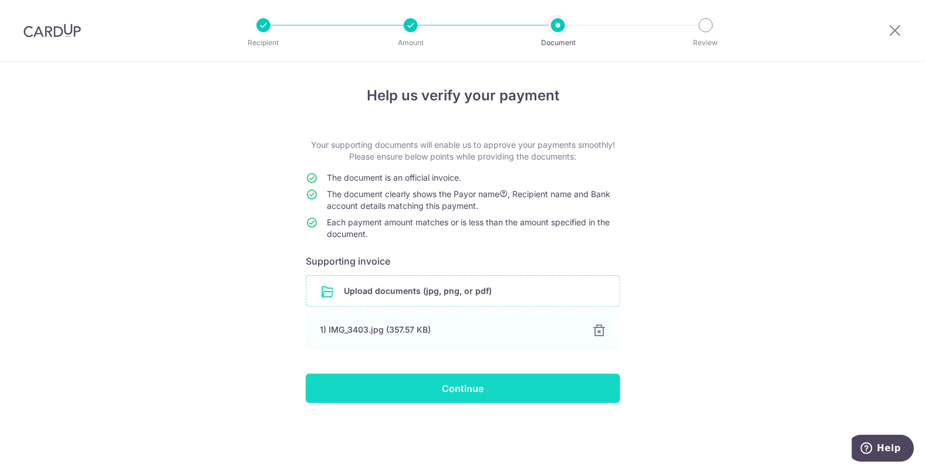
click at [490, 387] on input "Continue" at bounding box center [463, 388] width 314 height 29
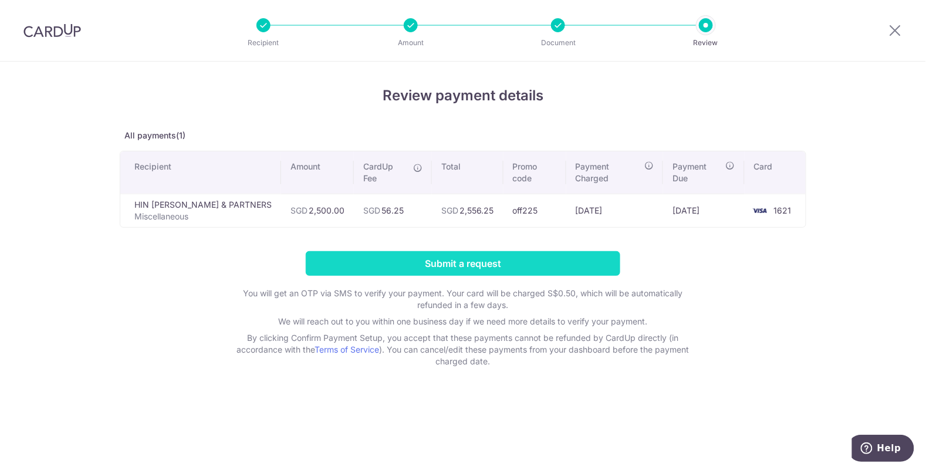
click at [517, 269] on input "Submit a request" at bounding box center [463, 263] width 314 height 25
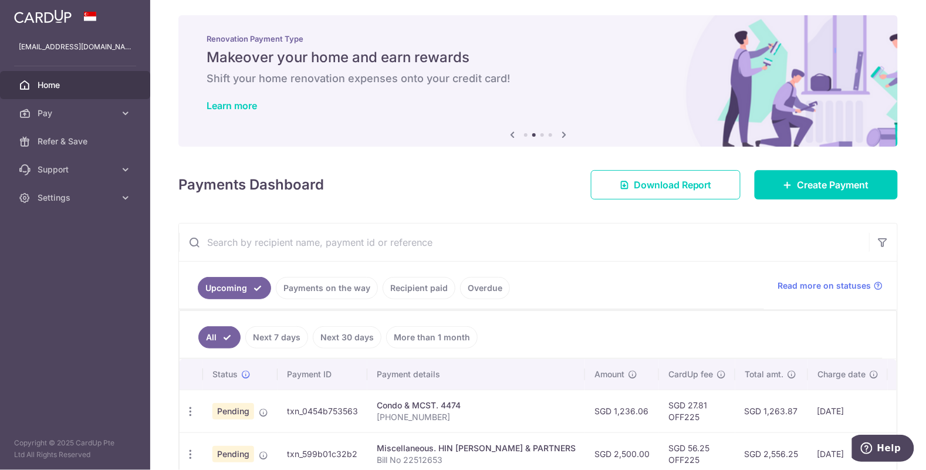
click at [405, 246] on input "text" at bounding box center [524, 242] width 690 height 38
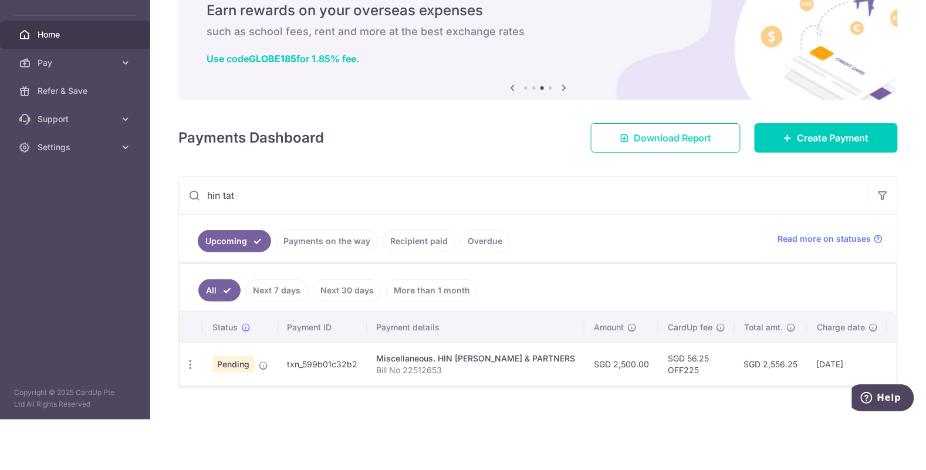
type input "hin tat"
click at [683, 188] on span "Download Report" at bounding box center [672, 188] width 78 height 14
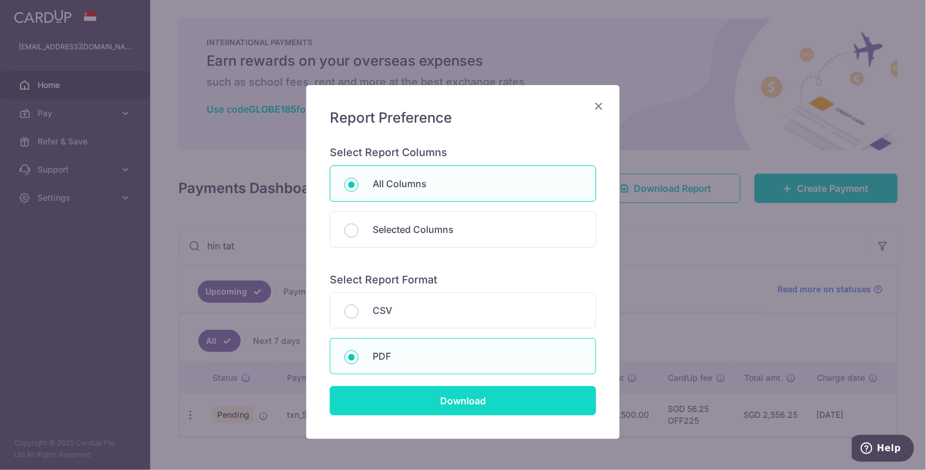
click at [521, 402] on input "Download" at bounding box center [463, 400] width 266 height 29
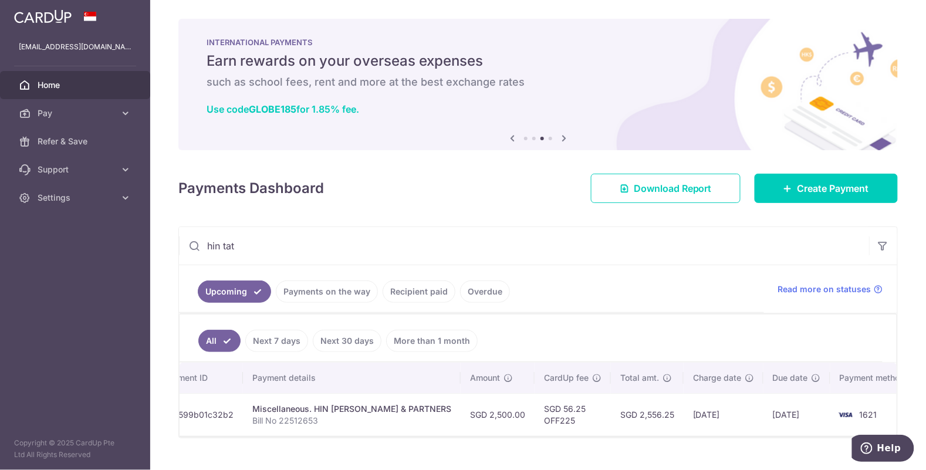
scroll to position [0, 129]
